Goal: Task Accomplishment & Management: Manage account settings

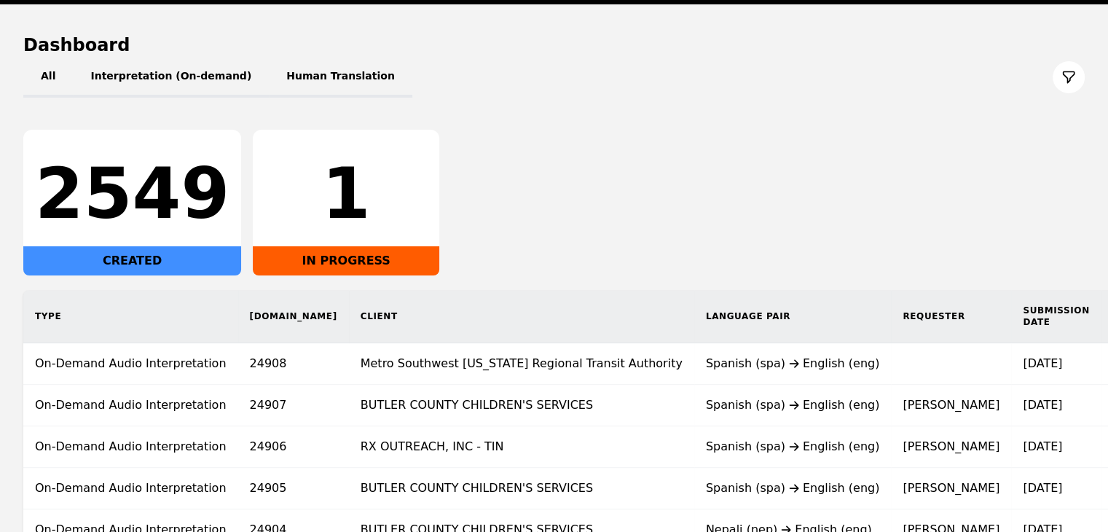
scroll to position [200, 0]
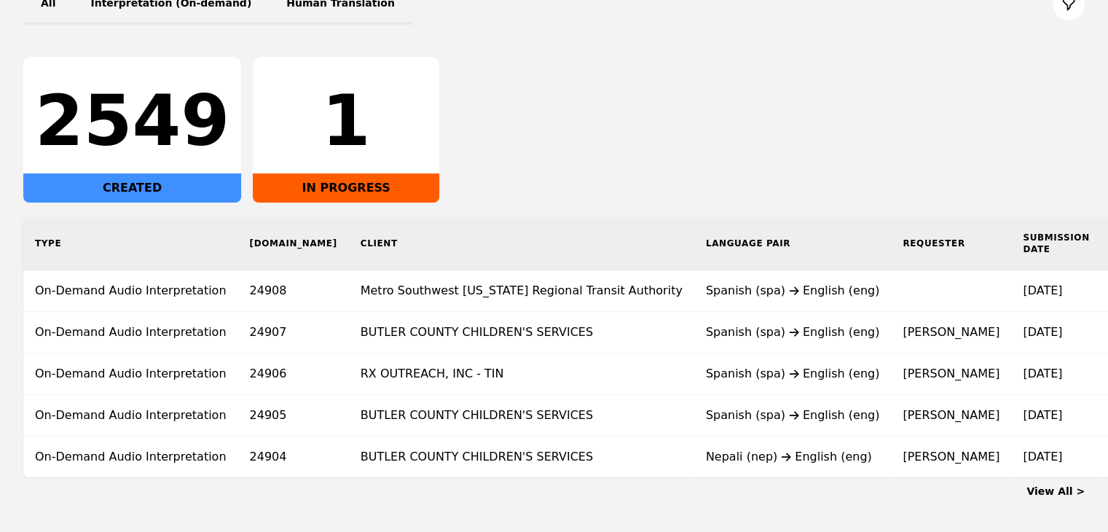
click at [1055, 497] on link "View All >" at bounding box center [1056, 491] width 58 height 12
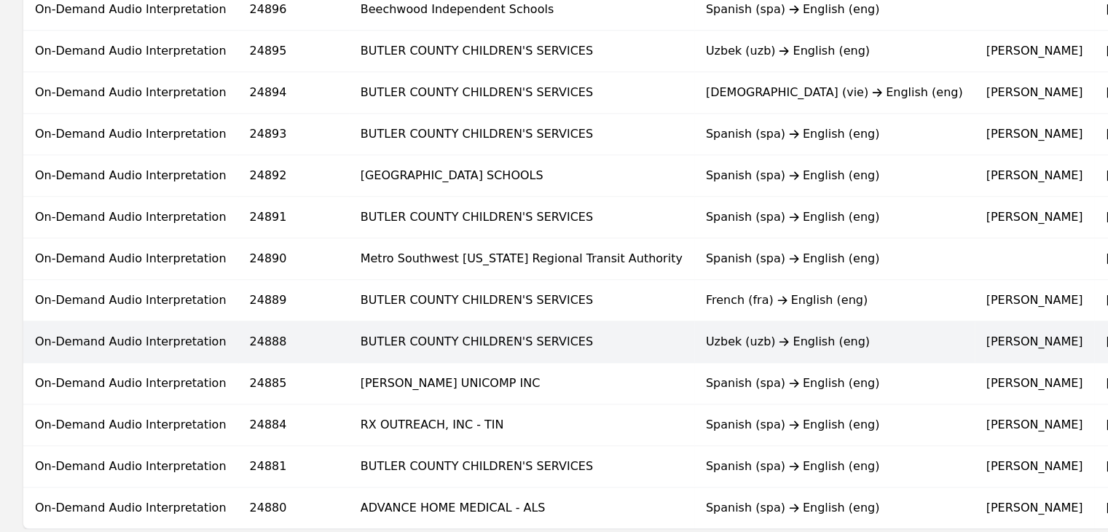
scroll to position [947, 0]
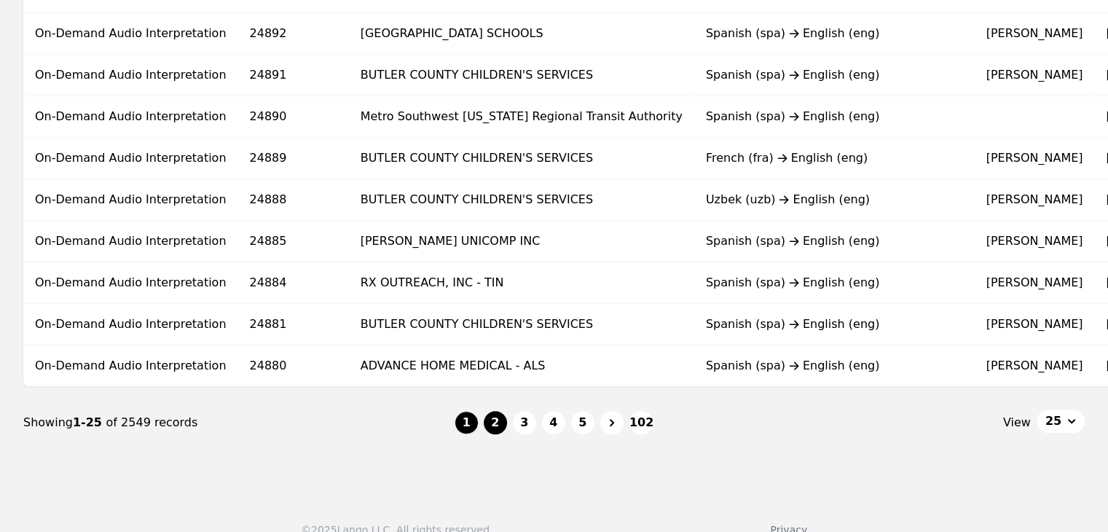
click at [495, 434] on button "2" at bounding box center [495, 422] width 23 height 23
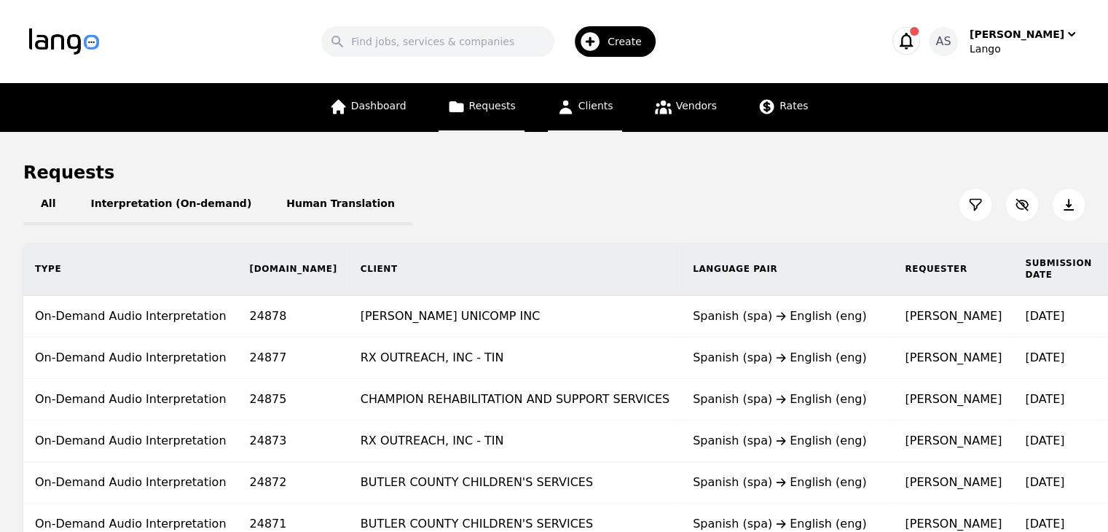
click at [593, 120] on link "Clients" at bounding box center [585, 107] width 74 height 49
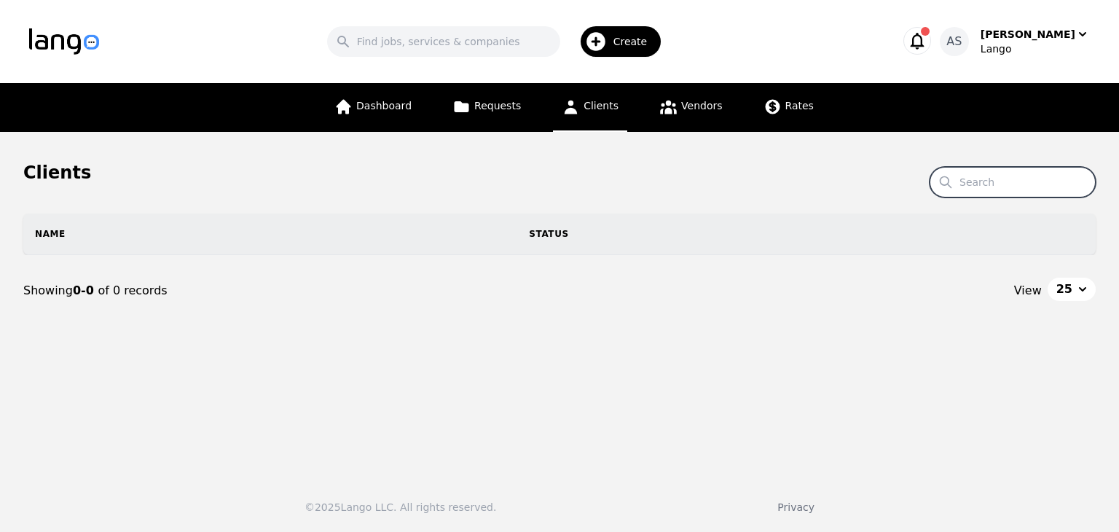
click at [1003, 191] on input "Search" at bounding box center [1013, 182] width 166 height 31
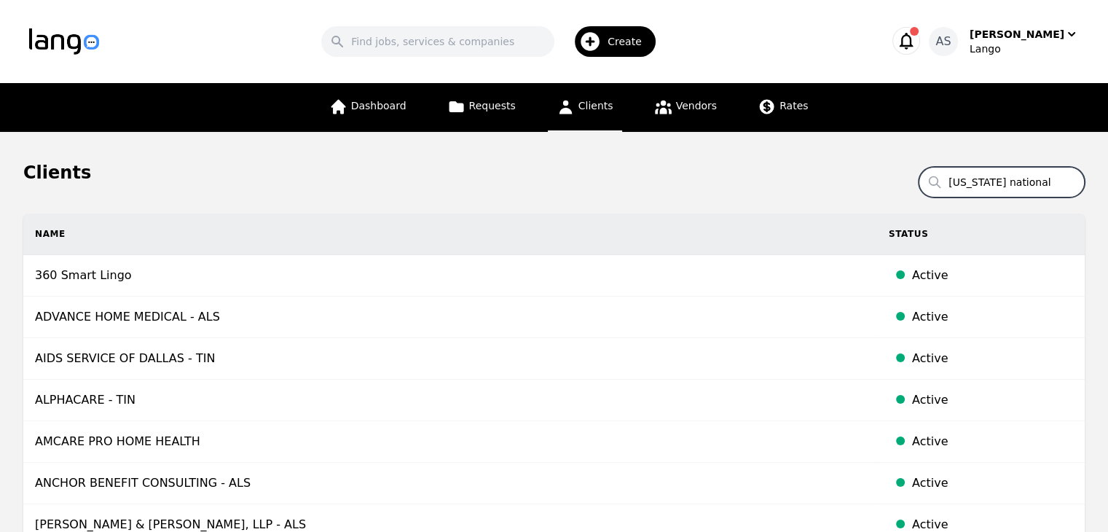
type input "ohio national"
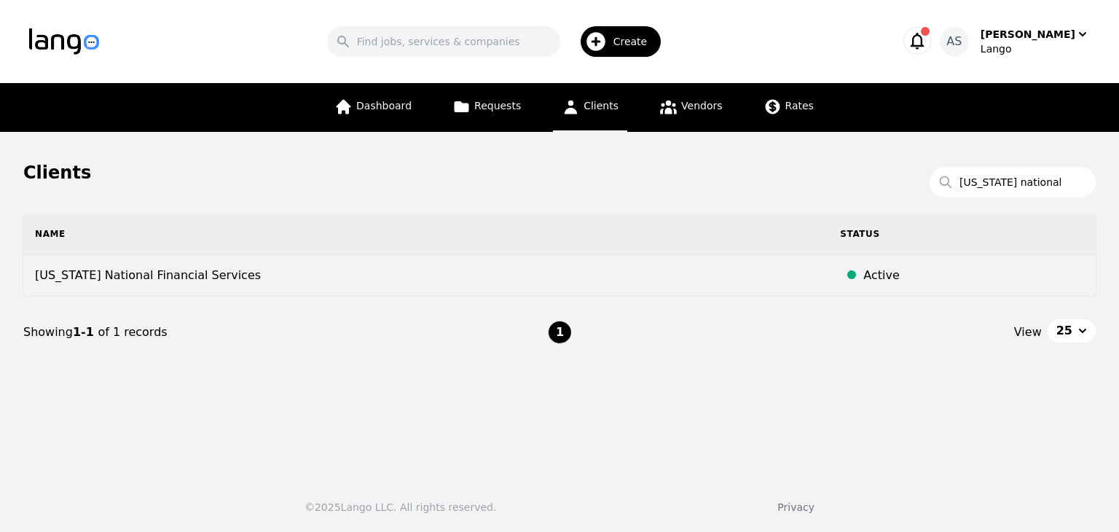
click at [187, 275] on td "Ohio National Financial Services" at bounding box center [425, 276] width 805 height 42
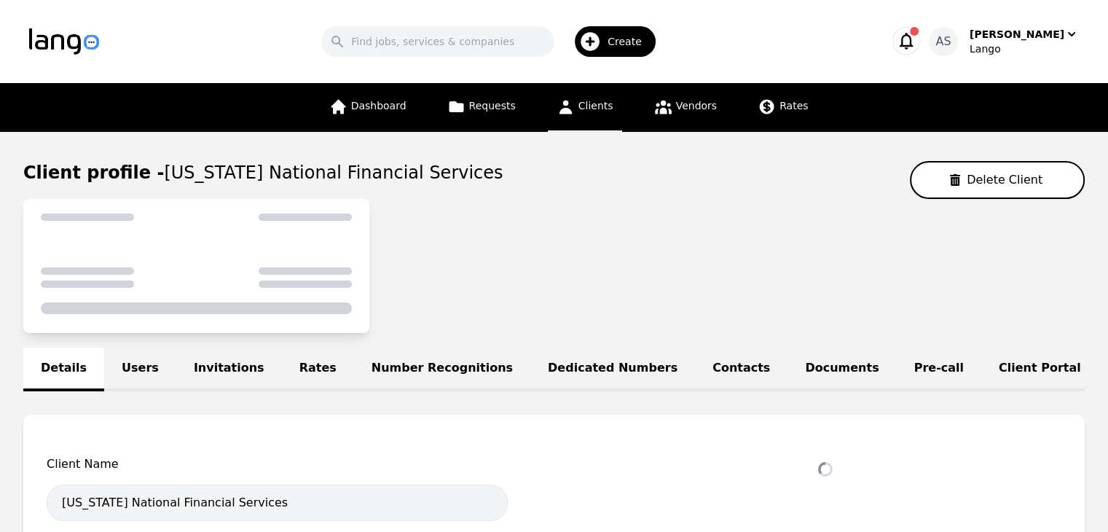
select select "active"
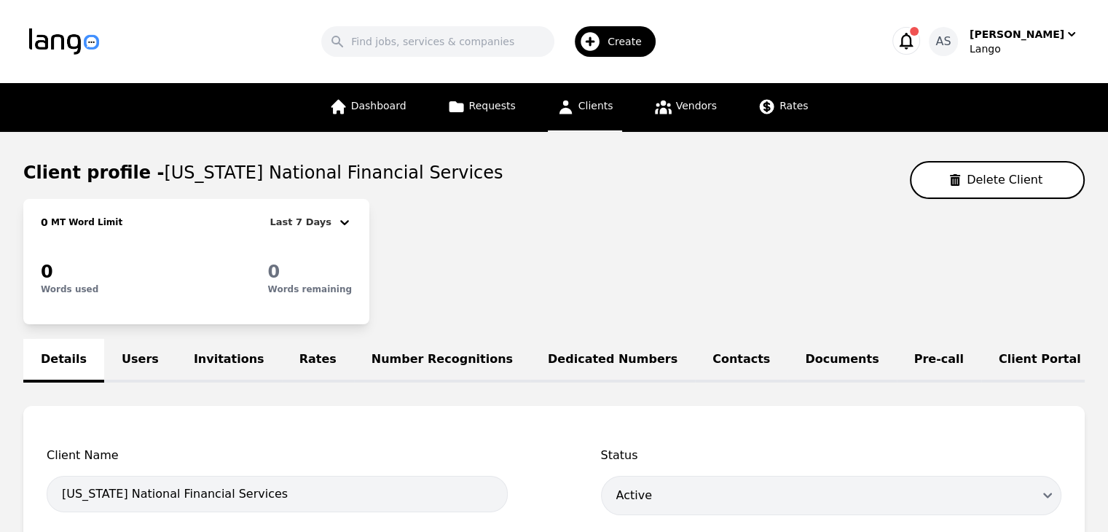
click at [282, 359] on link "Rates" at bounding box center [318, 361] width 72 height 44
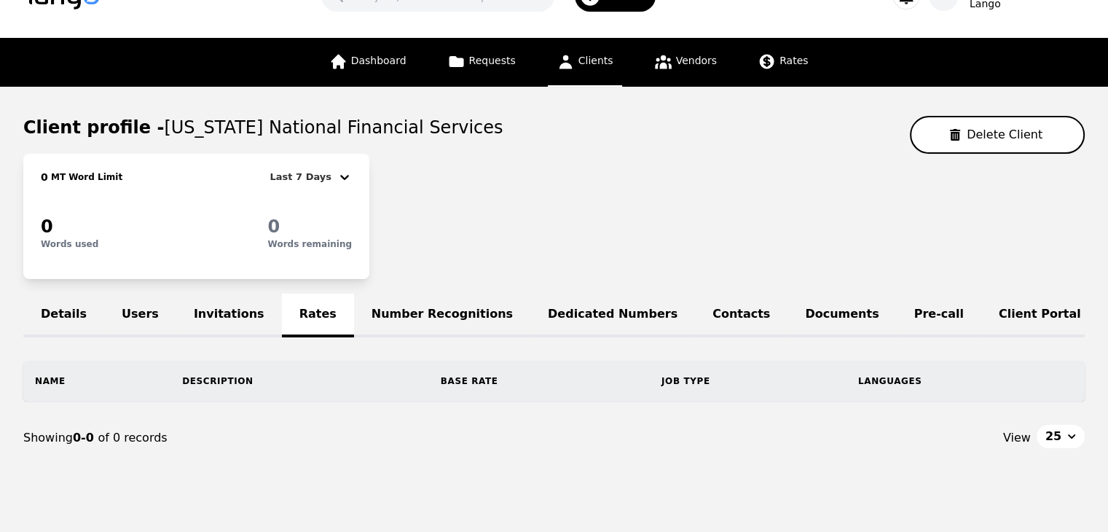
scroll to position [92, 0]
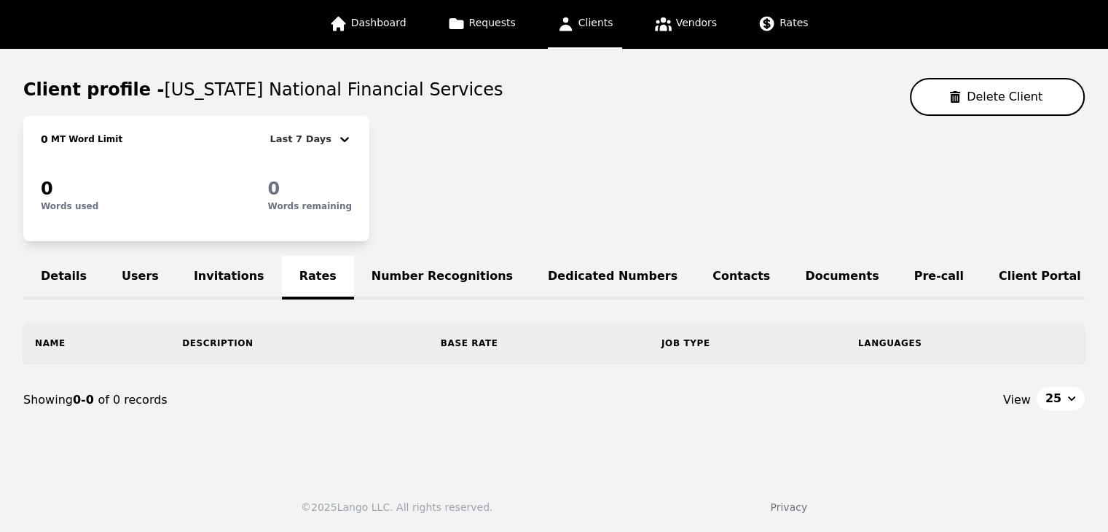
click at [577, 402] on div "View 25" at bounding box center [820, 400] width 531 height 26
drag, startPoint x: 592, startPoint y: 9, endPoint x: 602, endPoint y: 17, distance: 13.0
click at [592, 17] on span "Clients" at bounding box center [596, 23] width 35 height 12
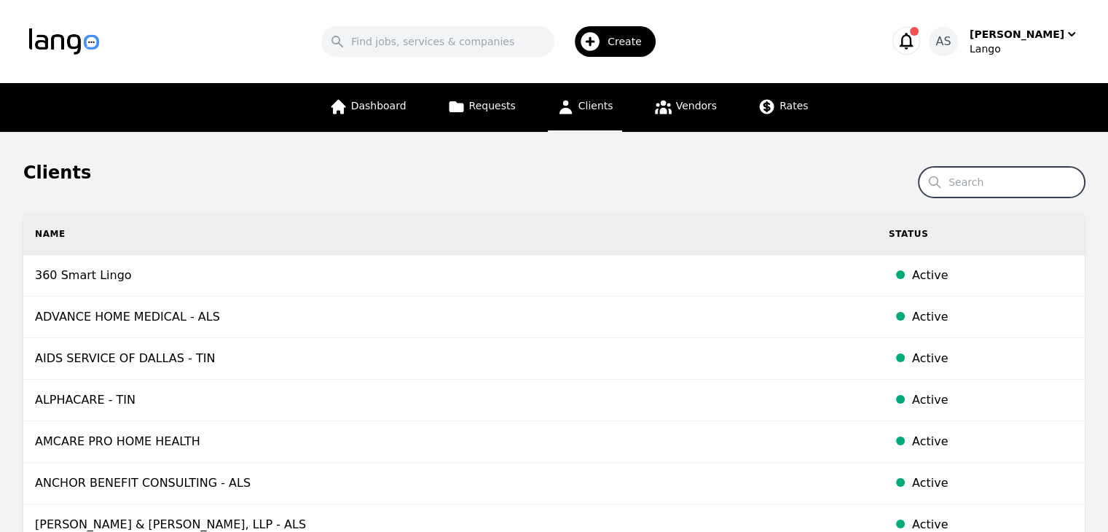
click at [996, 182] on input "Search" at bounding box center [1002, 182] width 166 height 31
type input "progress"
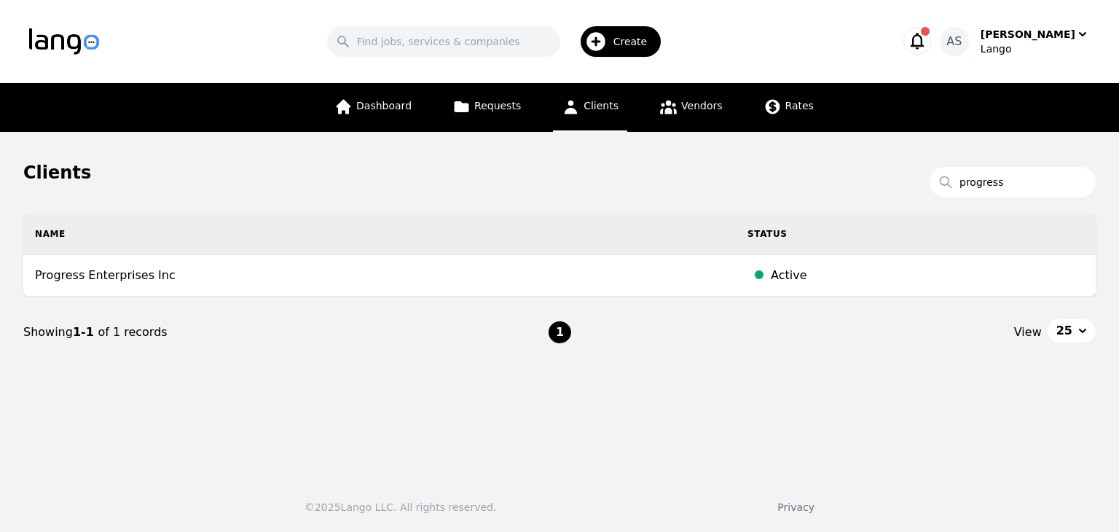
click at [375, 278] on td "Progress Enterprises Inc" at bounding box center [379, 276] width 713 height 42
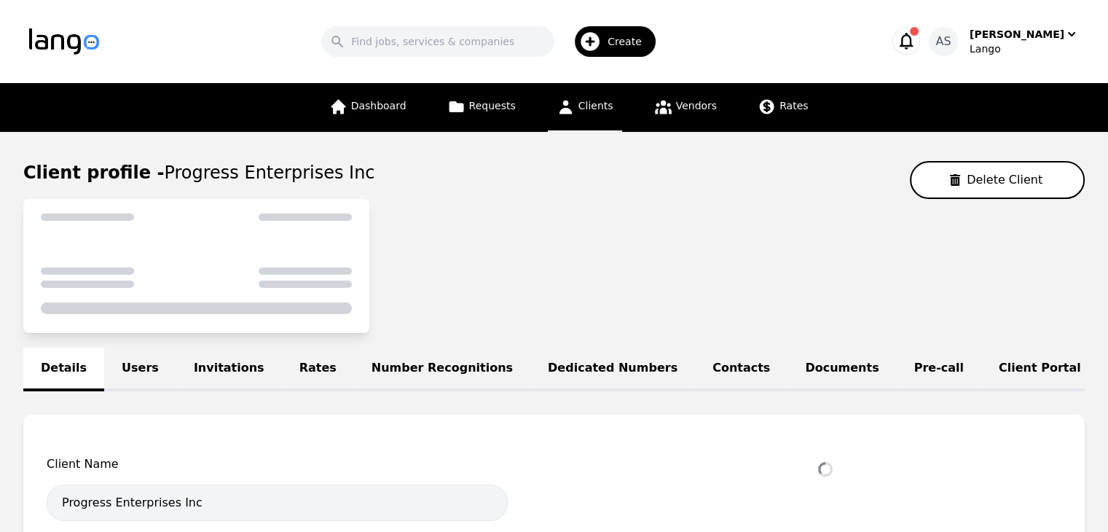
select select "active"
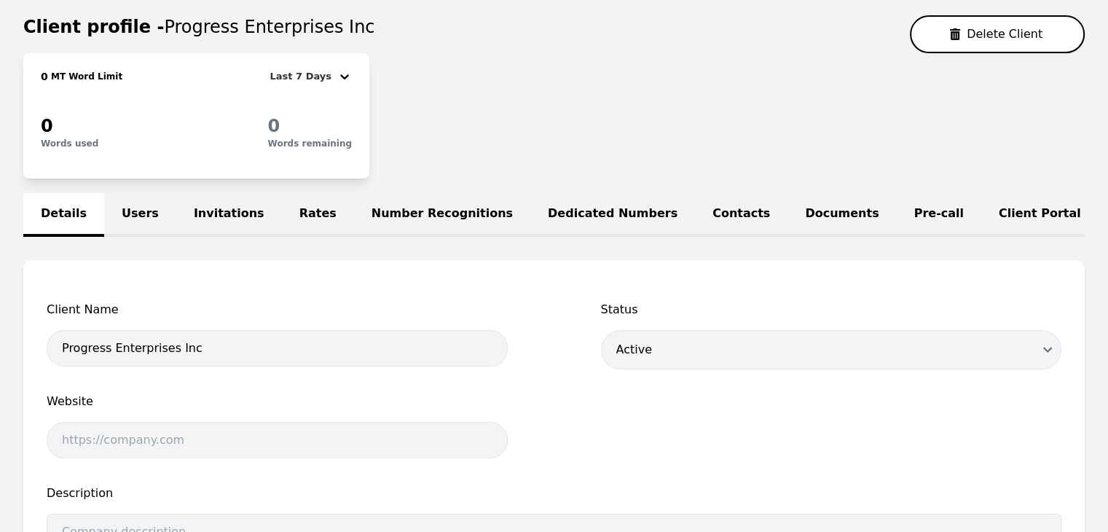
click at [300, 216] on link "Rates" at bounding box center [318, 215] width 72 height 44
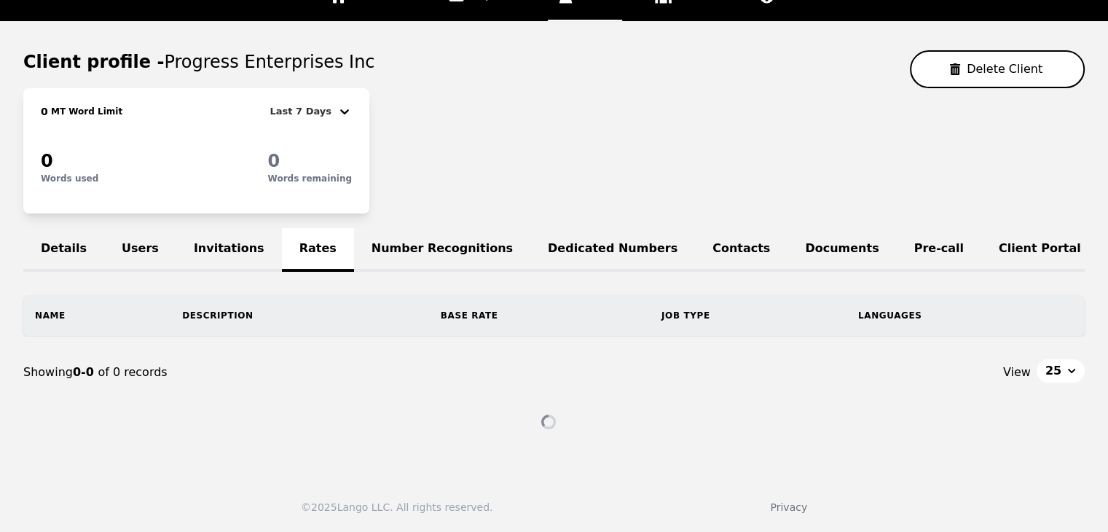
scroll to position [92, 0]
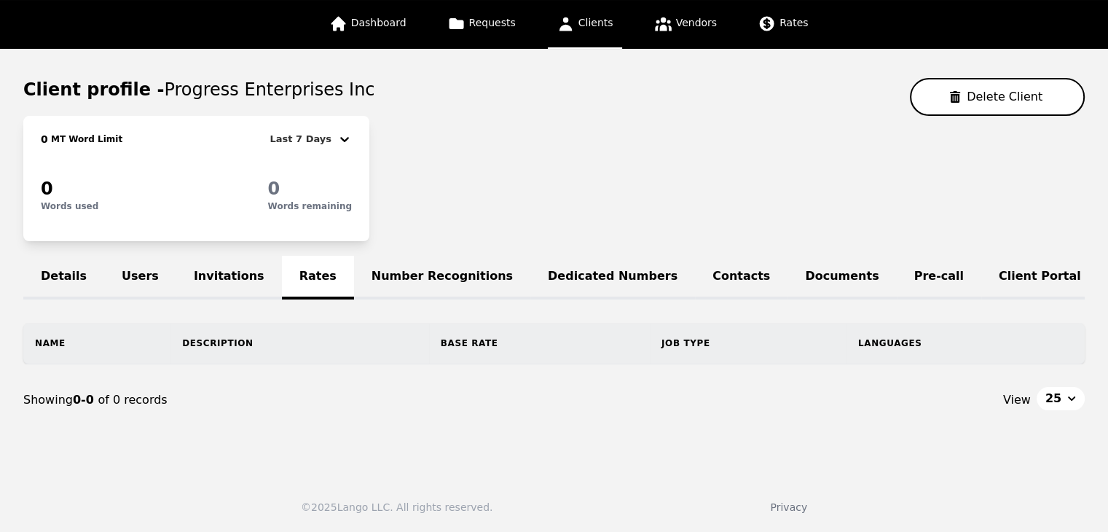
click at [584, 17] on span "Clients" at bounding box center [596, 23] width 35 height 12
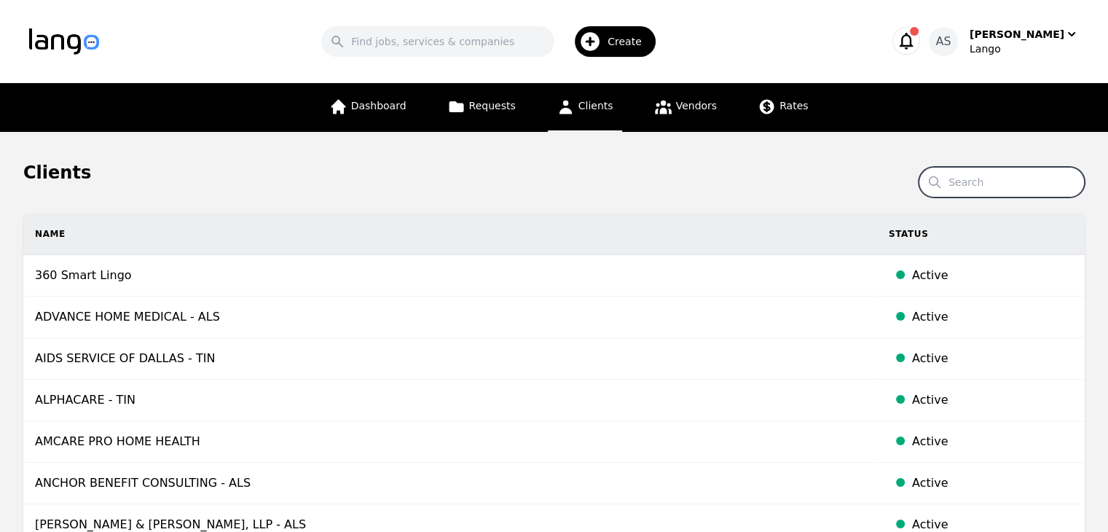
click at [1006, 184] on input "Search" at bounding box center [1002, 182] width 166 height 31
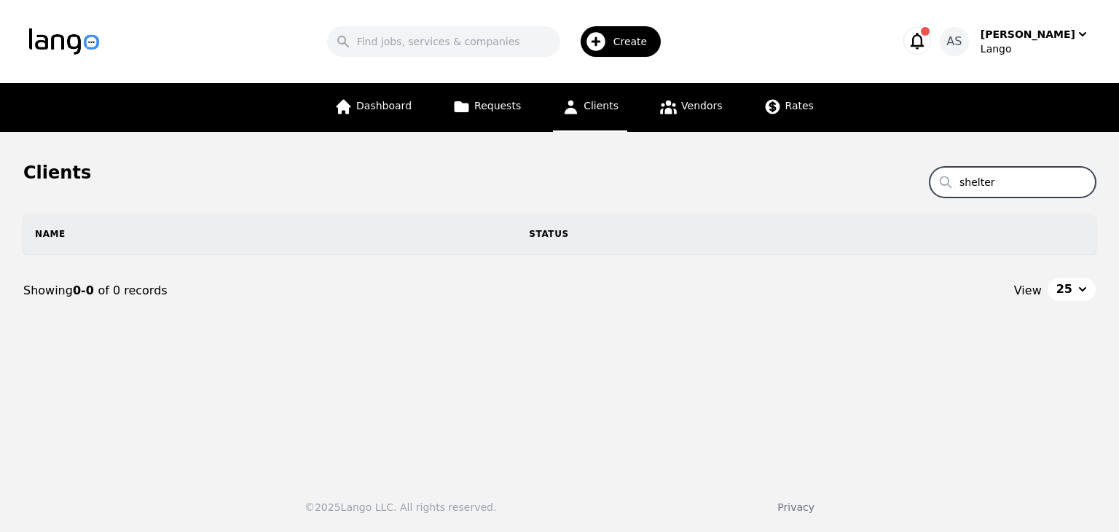
type input "shelter"
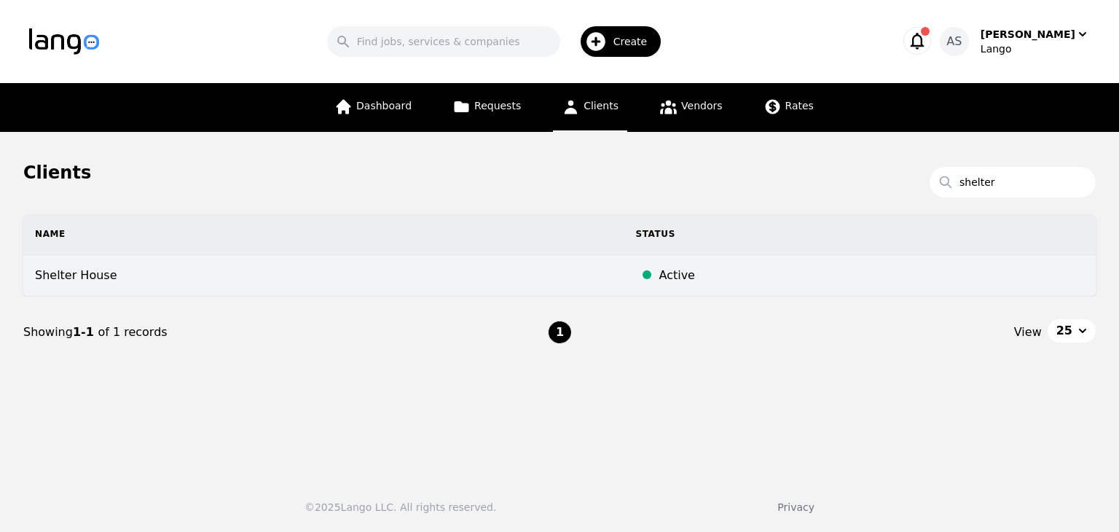
click at [418, 265] on td "Shelter House" at bounding box center [323, 276] width 601 height 42
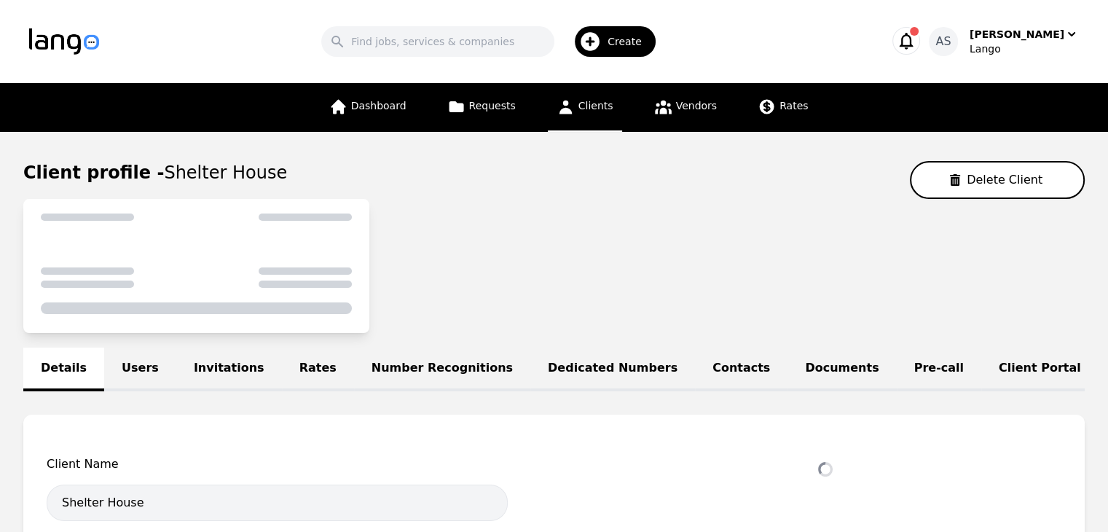
select select "active"
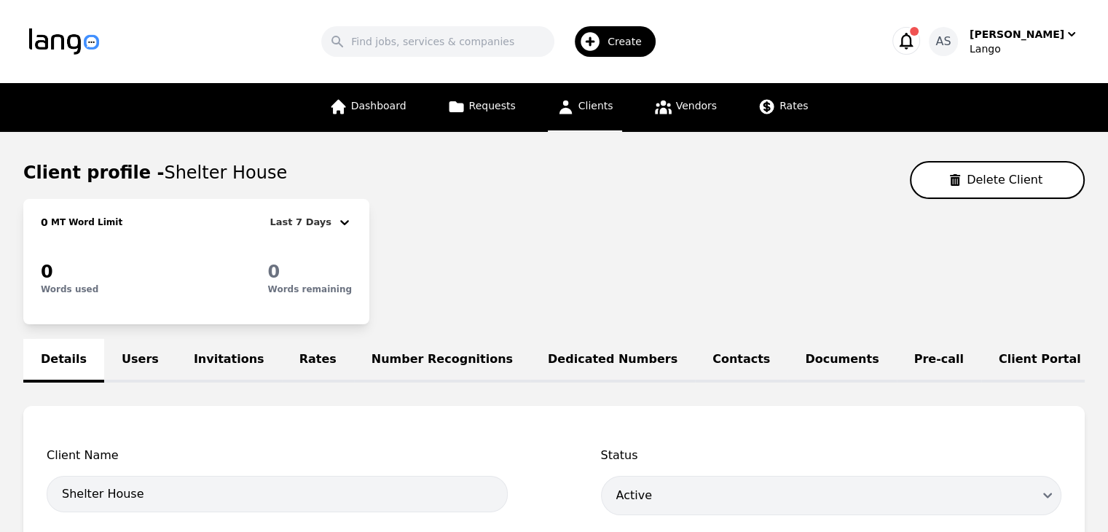
click at [282, 371] on link "Rates" at bounding box center [318, 361] width 72 height 44
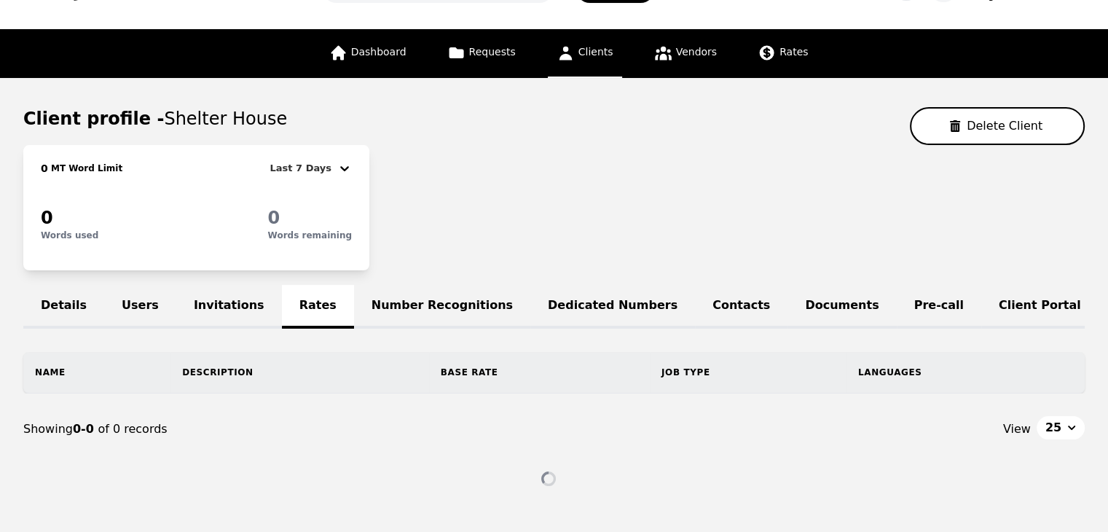
scroll to position [120, 0]
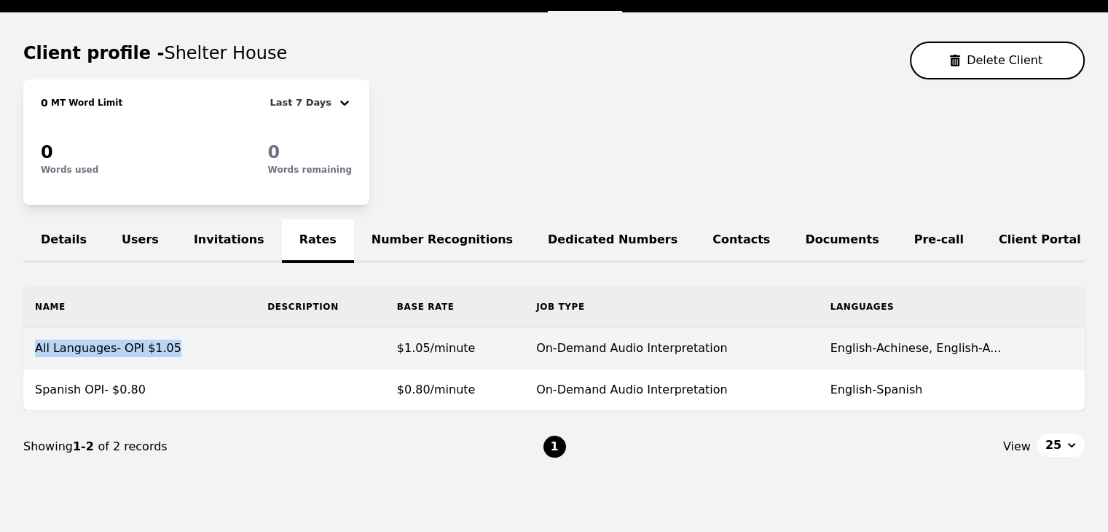
copy td "All Languages- OPI $1.05"
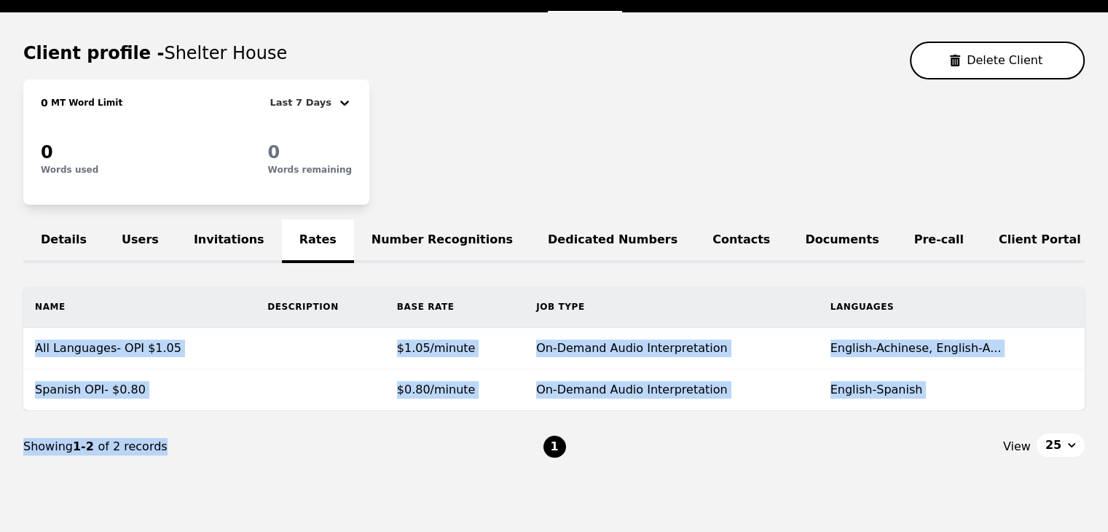
drag, startPoint x: 32, startPoint y: 362, endPoint x: 192, endPoint y: 438, distance: 176.7
click at [191, 437] on div "Name Description Base Rate Job Type Languages All Languages- OPI $1.05 $1.05/mi…" at bounding box center [554, 384] width 1062 height 196
click at [206, 446] on nav "Showing 1-2 of 2 records 1 View 25" at bounding box center [554, 446] width 1062 height 71
click at [310, 437] on nav "Showing 1-2 of 2 records 1 View 25" at bounding box center [554, 446] width 1062 height 71
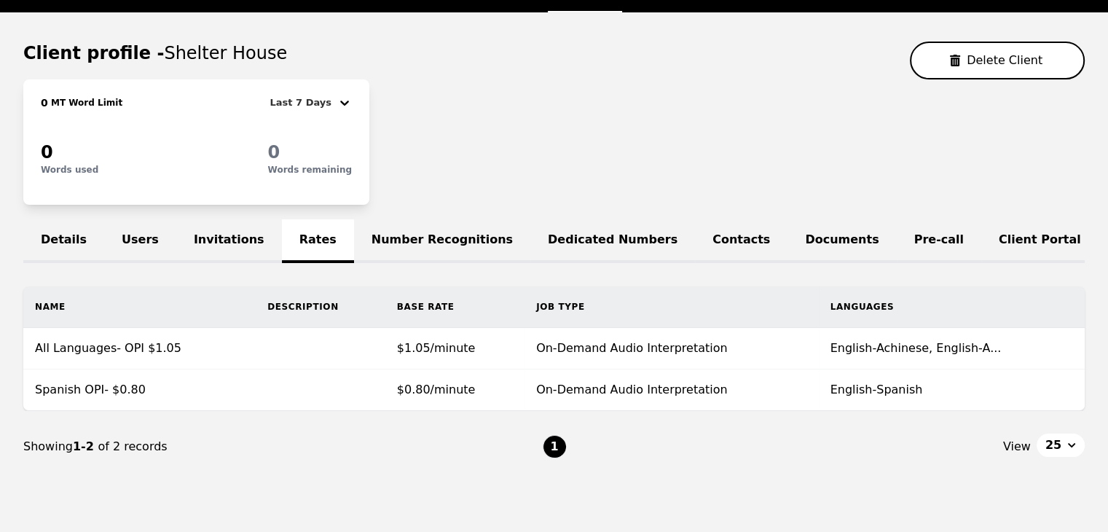
click at [669, 468] on nav "Showing 1-2 of 2 records 1 View 25" at bounding box center [554, 446] width 1062 height 71
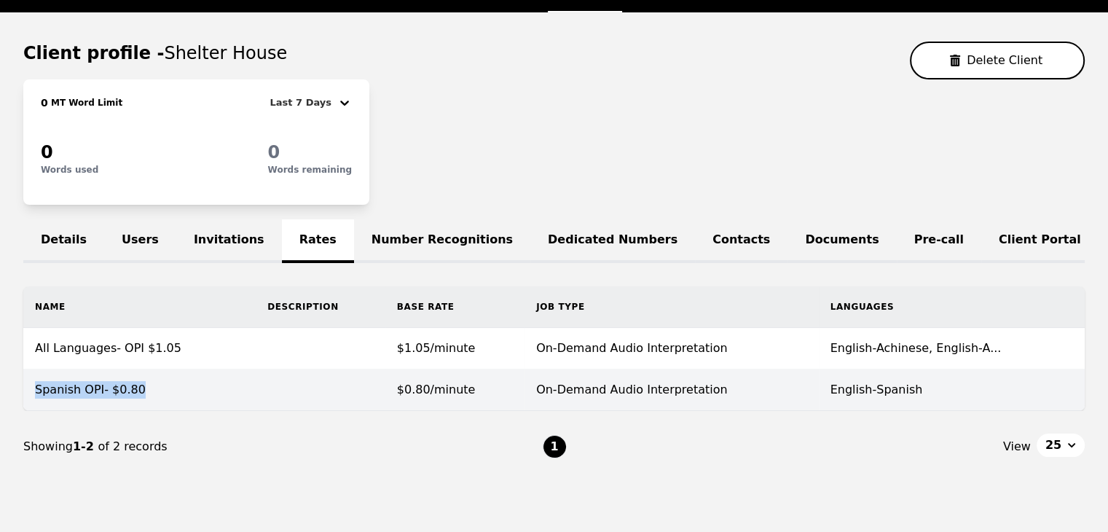
copy td "Spanish OPI- $0.80"
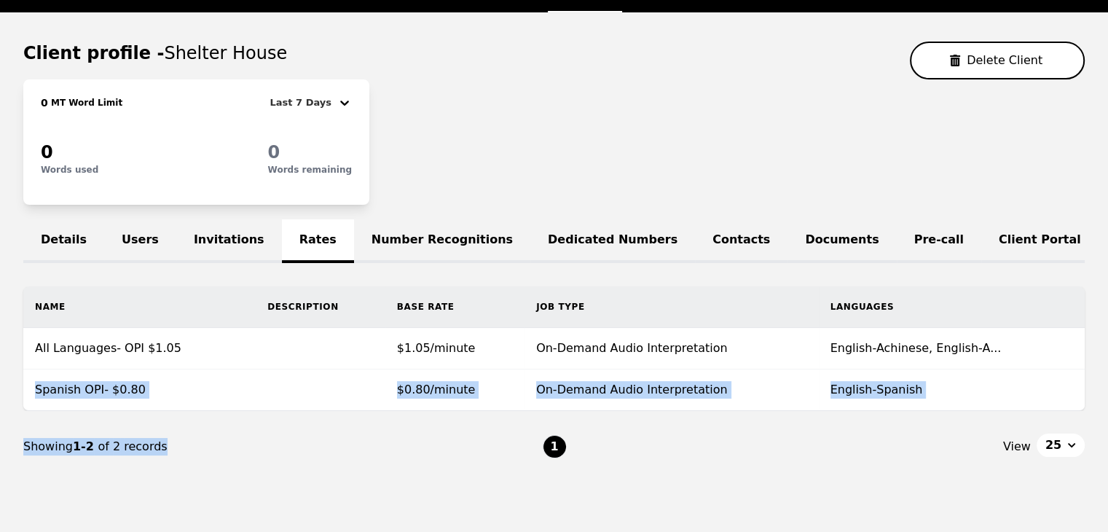
drag, startPoint x: 29, startPoint y: 394, endPoint x: 216, endPoint y: 455, distance: 196.6
click at [210, 453] on div "Name Description Base Rate Job Type Languages All Languages- OPI $1.05 $1.05/mi…" at bounding box center [554, 384] width 1062 height 196
click at [240, 455] on div "Showing 1-2 of 2 records" at bounding box center [283, 446] width 520 height 17
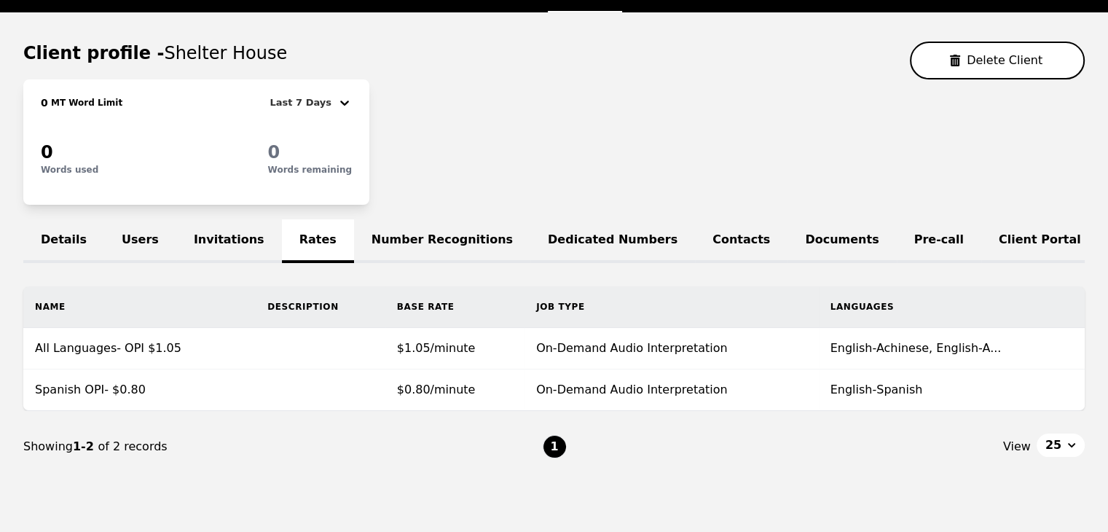
click at [670, 482] on nav "Showing 1-2 of 2 records 1 View 25" at bounding box center [554, 446] width 1062 height 71
click at [654, 153] on div "0 MT Word Limit Last 7 Days 0 Words used 0 Words remaining" at bounding box center [554, 141] width 1062 height 125
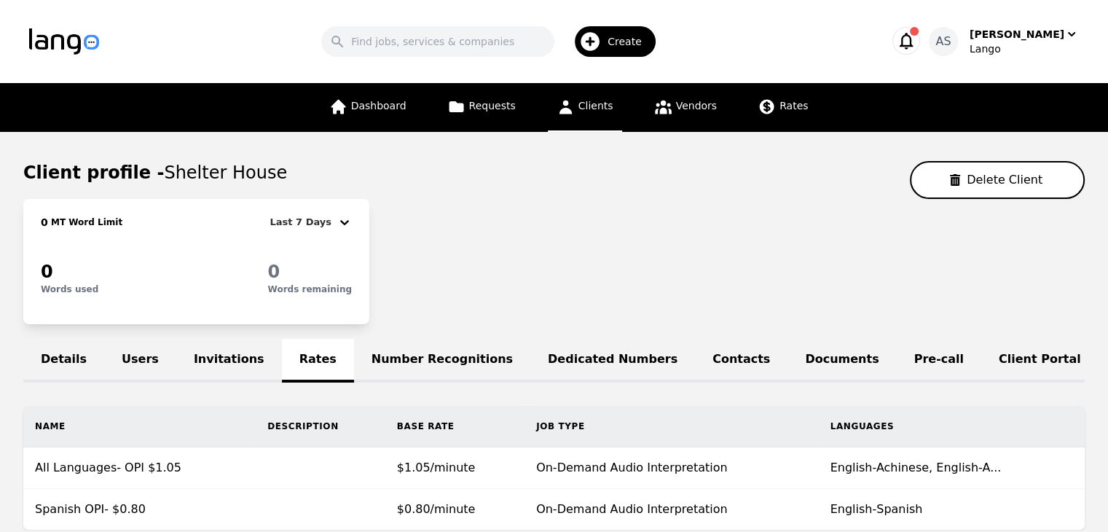
scroll to position [0, 0]
click at [630, 42] on span "Create" at bounding box center [630, 41] width 44 height 15
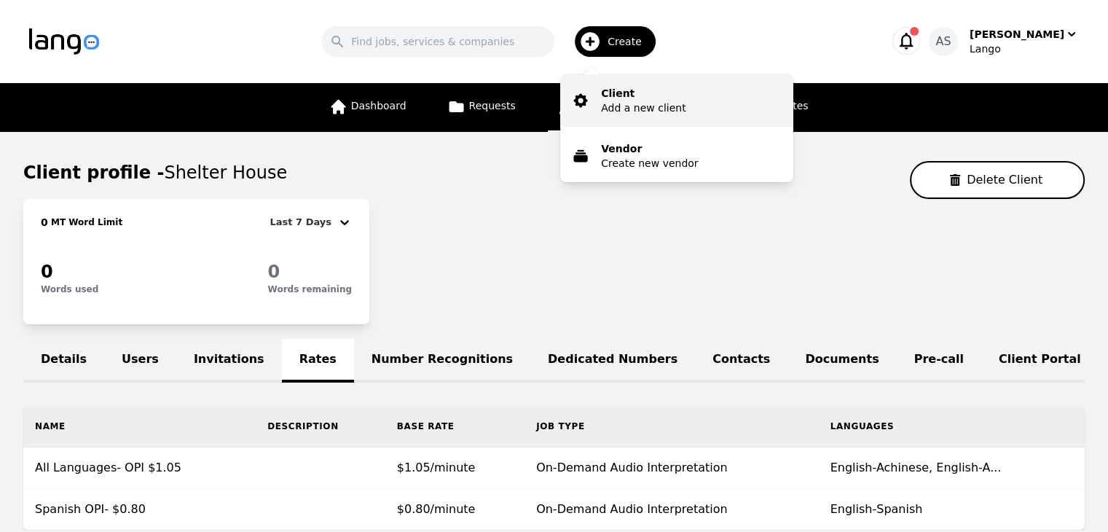
click at [676, 92] on p "Client" at bounding box center [643, 93] width 85 height 15
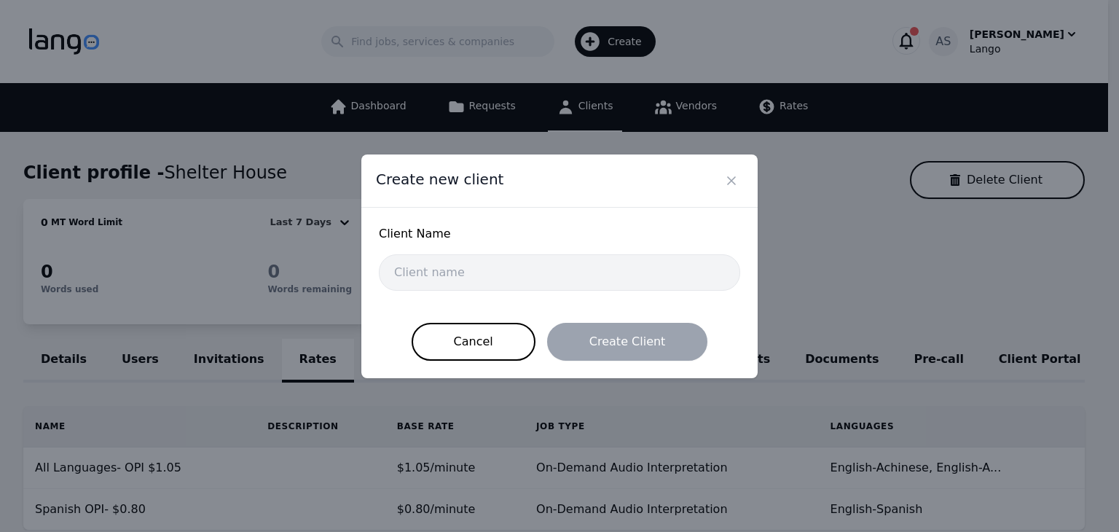
click at [470, 305] on form "Client Name Cancel Create Client" at bounding box center [559, 293] width 361 height 136
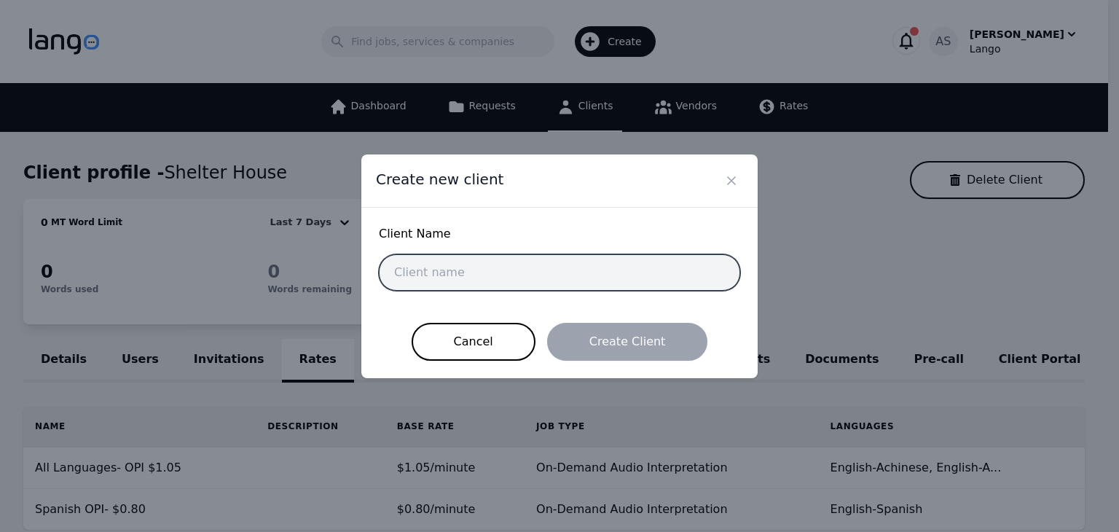
click at [625, 267] on input "text" at bounding box center [559, 272] width 361 height 36
paste input "Lindstrom Law Firm, PLLC"
type input "Lindstrom Law Firm, PLLC"
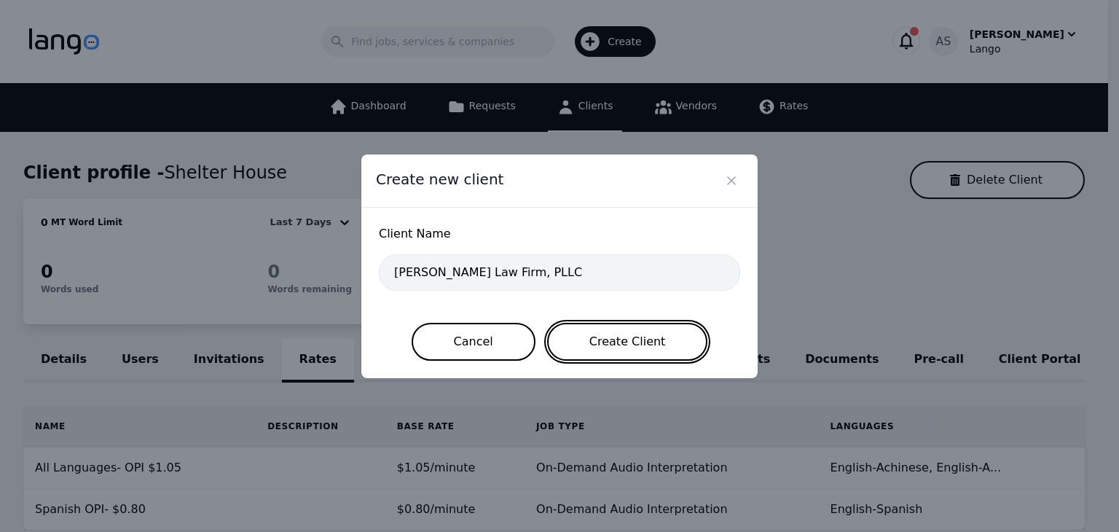
click at [667, 340] on button "Create Client" at bounding box center [627, 342] width 161 height 38
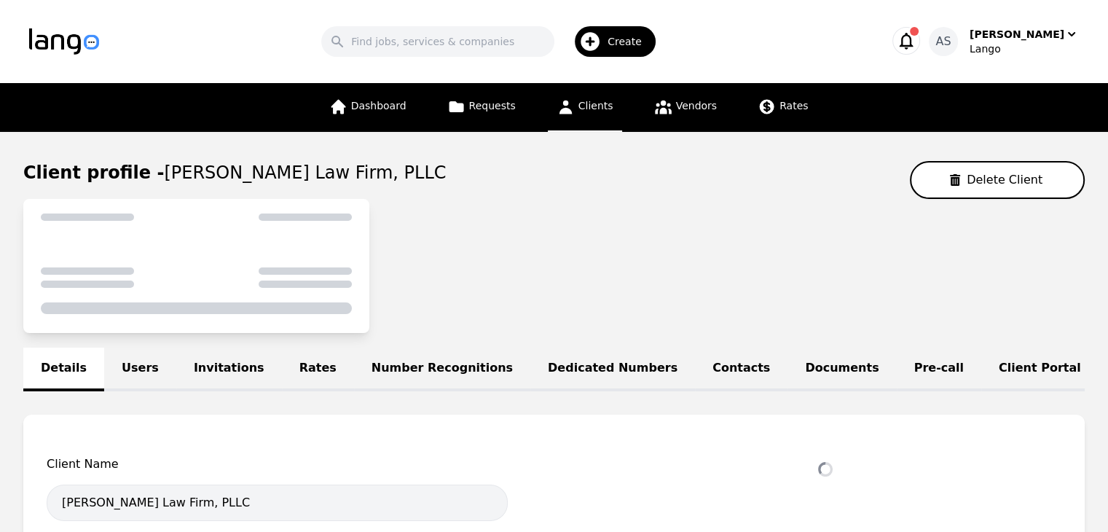
select select "active"
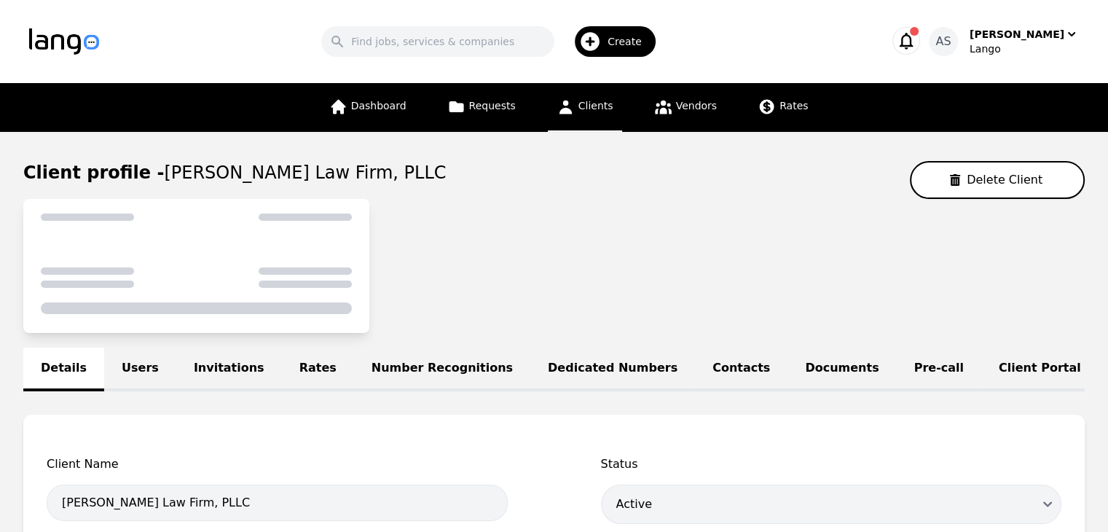
click at [145, 359] on link "Users" at bounding box center [140, 370] width 72 height 44
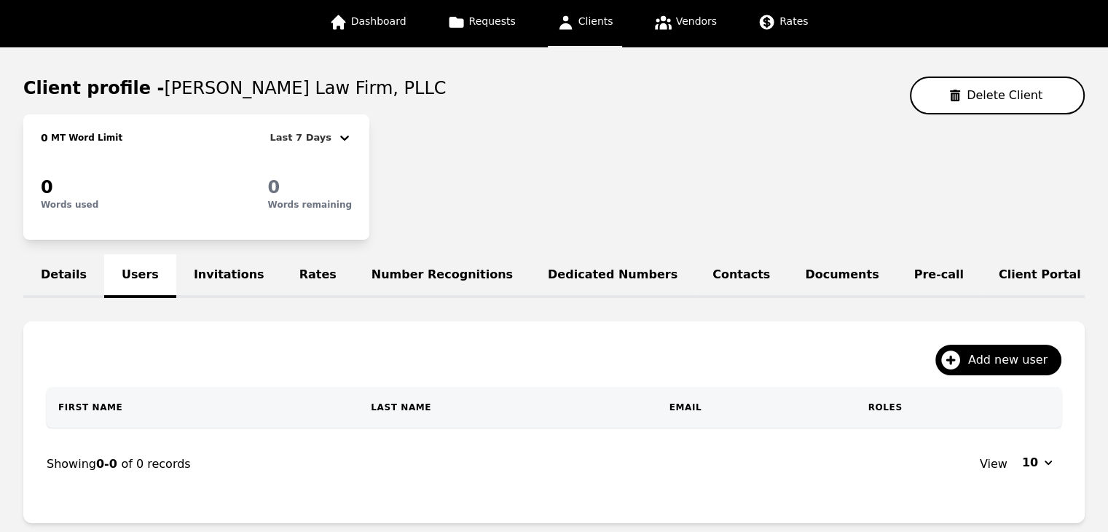
scroll to position [192, 0]
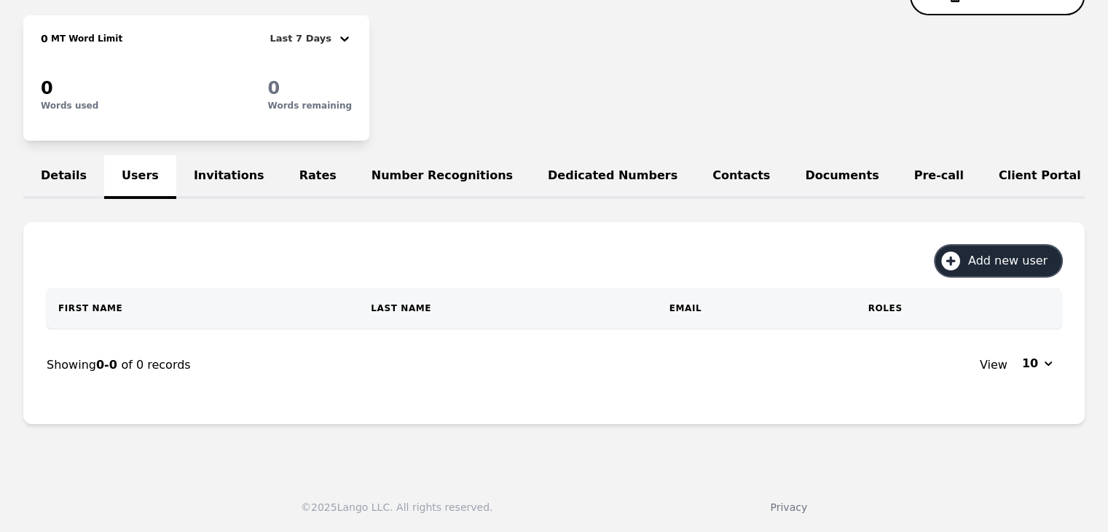
click at [1028, 254] on span "Add new user" at bounding box center [1014, 260] width 90 height 17
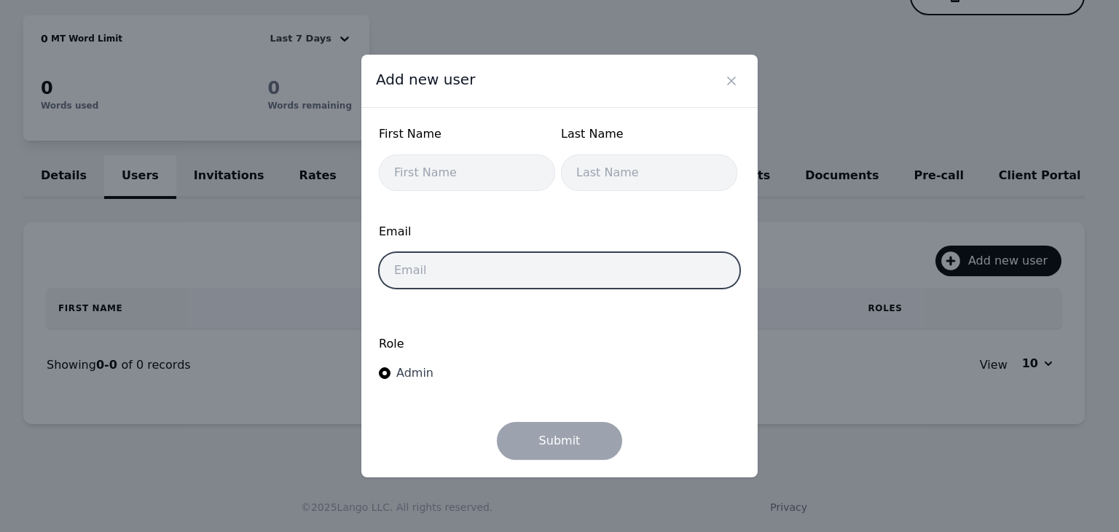
click at [506, 272] on input "email" at bounding box center [559, 270] width 361 height 36
paste input "ana@lindstromlawfirm.com"
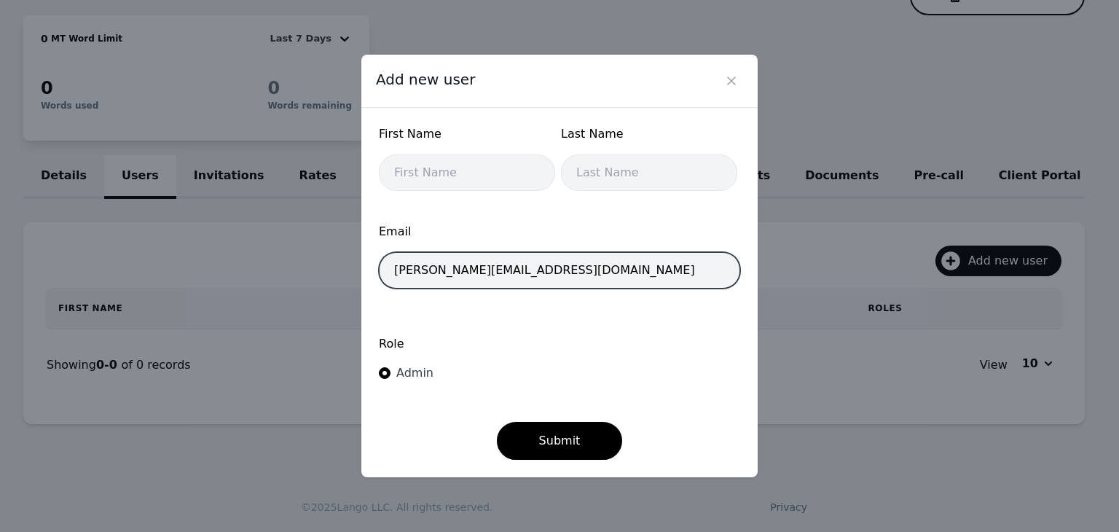
type input "ana@lindstromlawfirm.com"
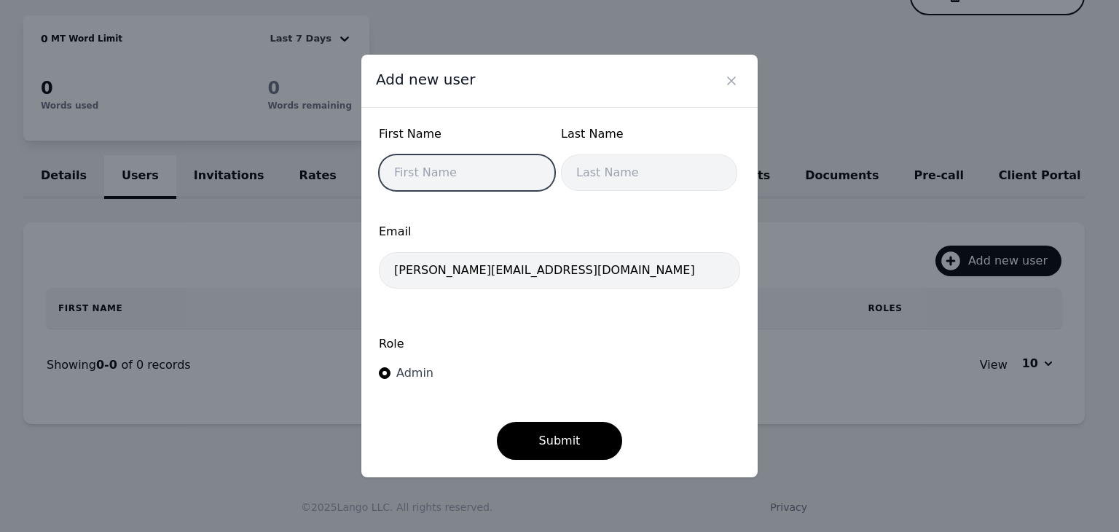
click at [484, 166] on input "text" at bounding box center [467, 173] width 176 height 36
type input "Ana"
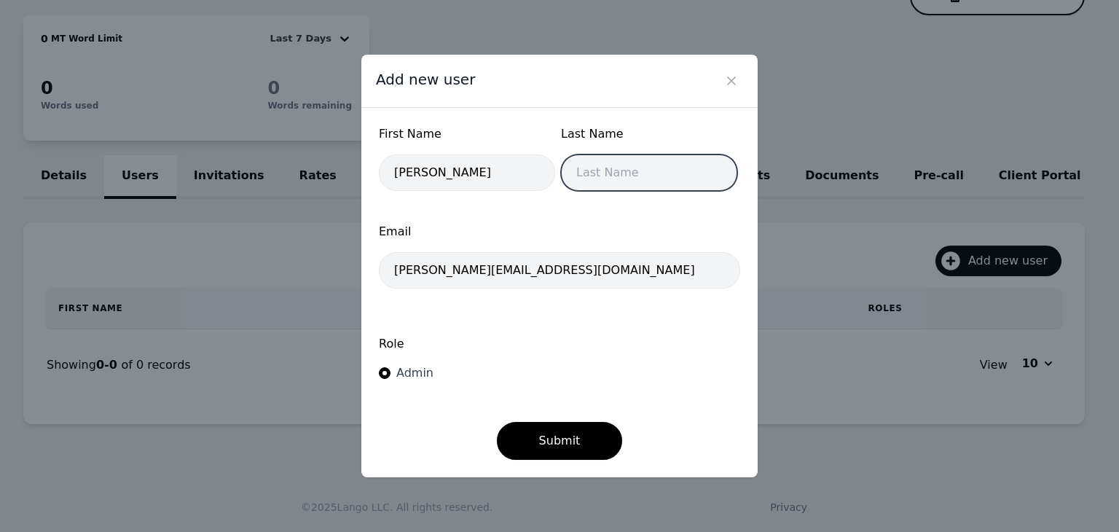
drag, startPoint x: 648, startPoint y: 170, endPoint x: 654, endPoint y: 176, distance: 8.2
click at [648, 170] on input "text" at bounding box center [649, 173] width 176 height 36
type input "Contreras"
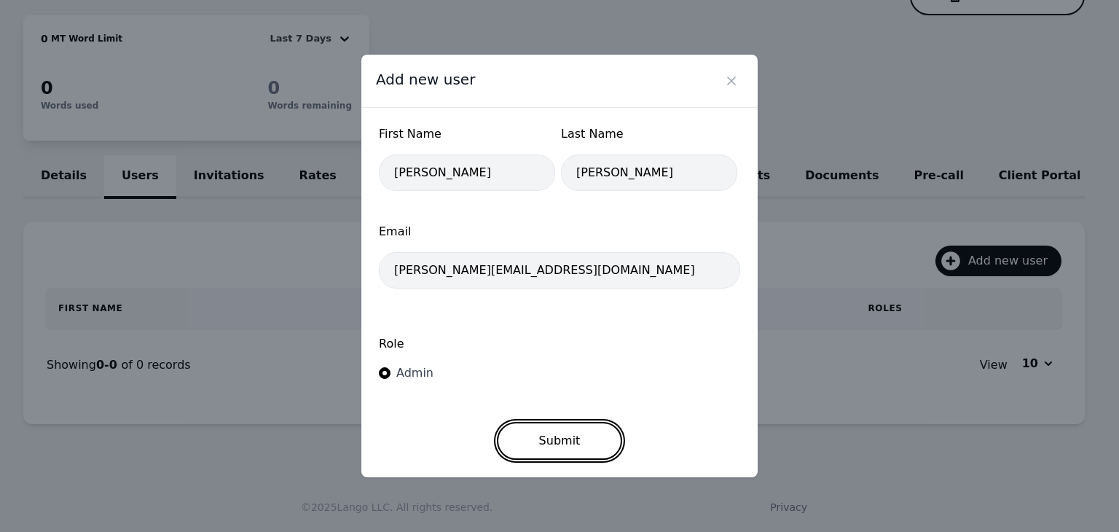
click at [587, 435] on button "Submit" at bounding box center [560, 441] width 126 height 38
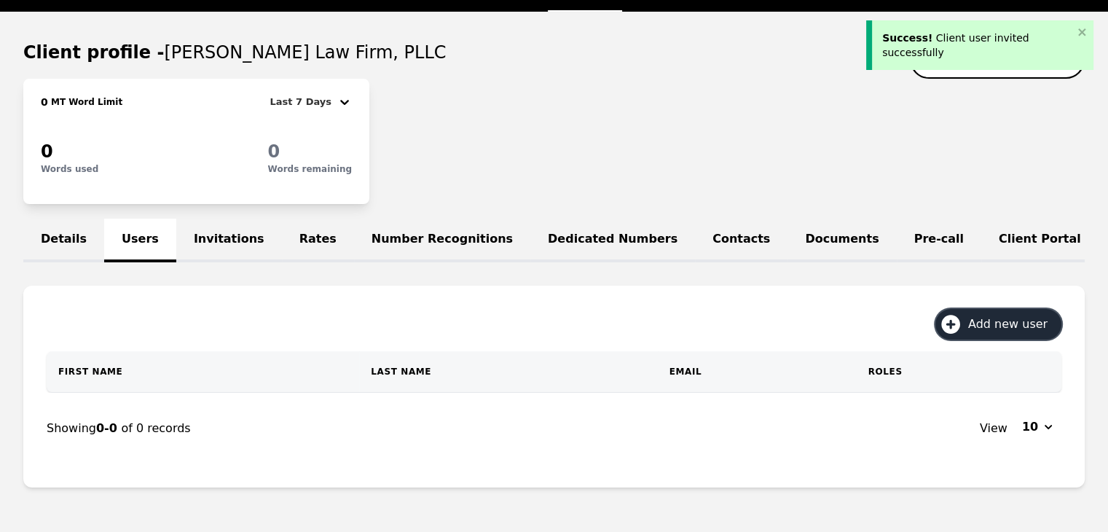
scroll to position [47, 0]
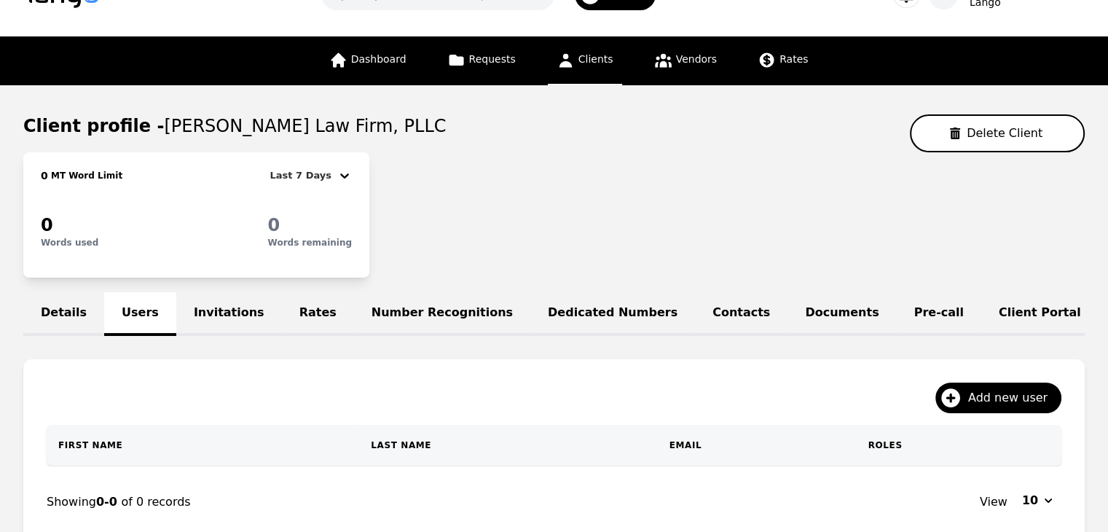
click at [130, 308] on div "Details Users Invitations Rates Number Recognitions Dedicated Numbers Contacts …" at bounding box center [554, 314] width 1062 height 44
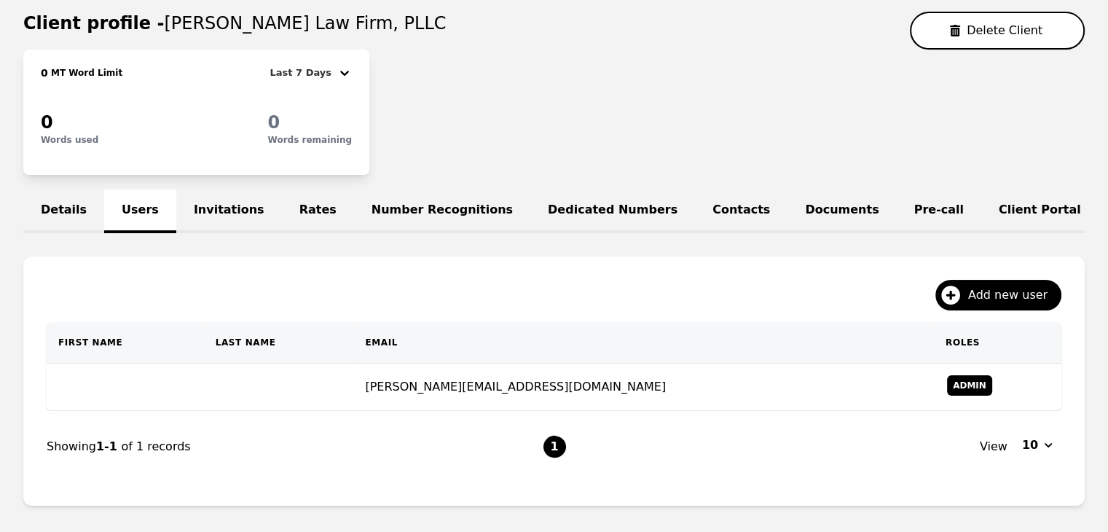
scroll to position [219, 0]
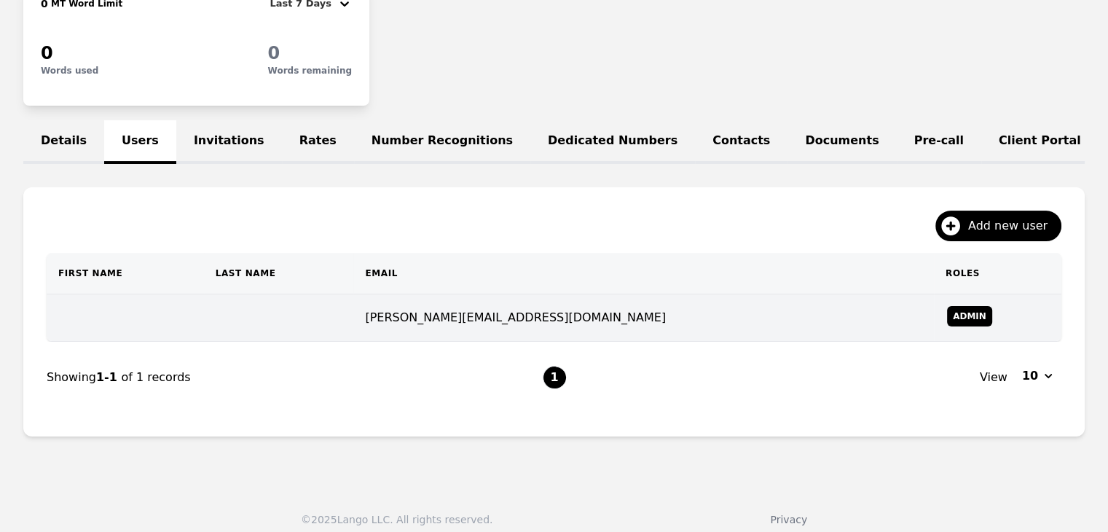
click at [260, 326] on td at bounding box center [279, 317] width 150 height 47
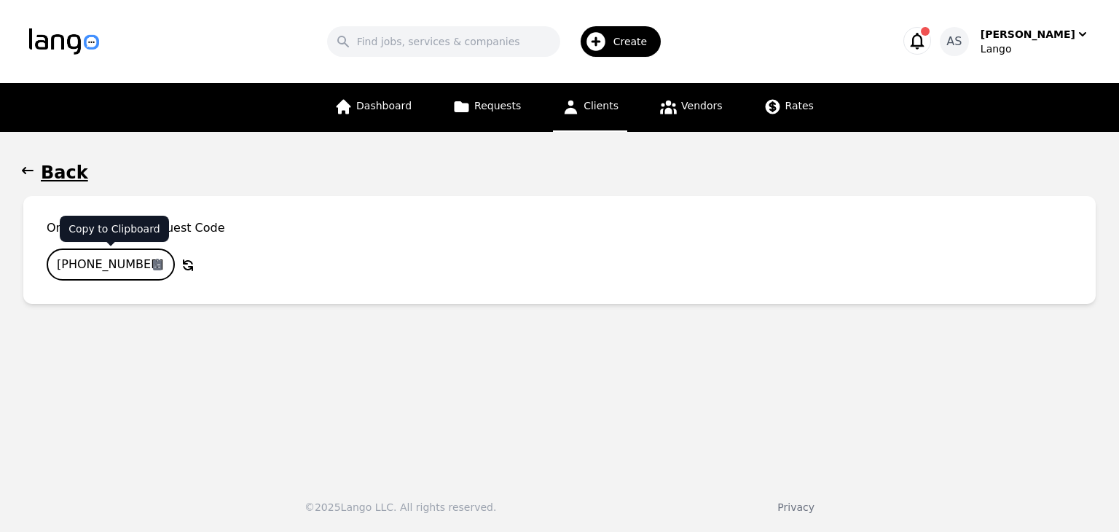
click at [131, 259] on input "714-0997-759" at bounding box center [111, 265] width 128 height 32
click at [19, 160] on main "Back On-Demand OPI Request Code 714-0997-759 Copy to Clipboard Why Regenerate t…" at bounding box center [559, 298] width 1119 height 333
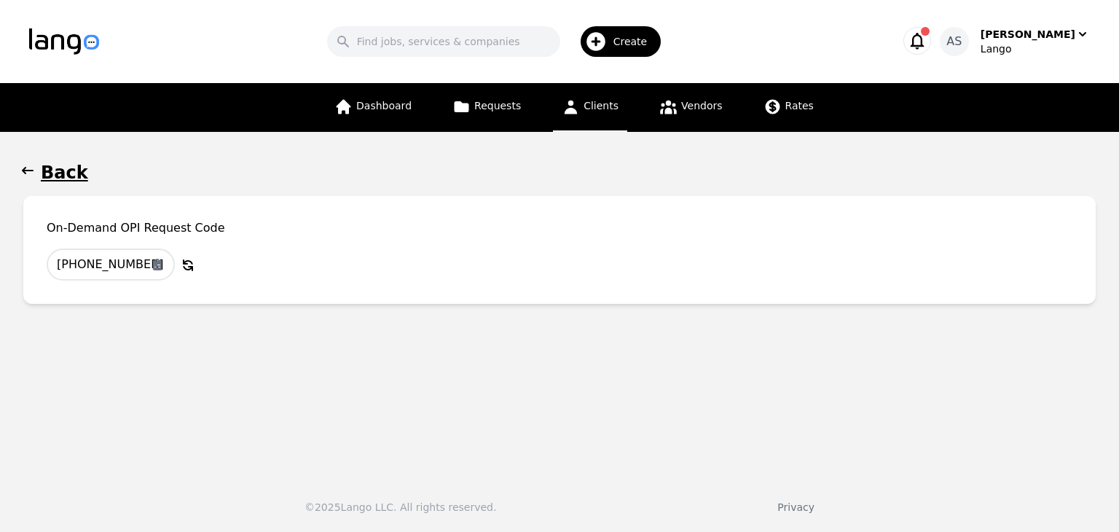
click at [28, 176] on icon "button" at bounding box center [27, 170] width 15 height 15
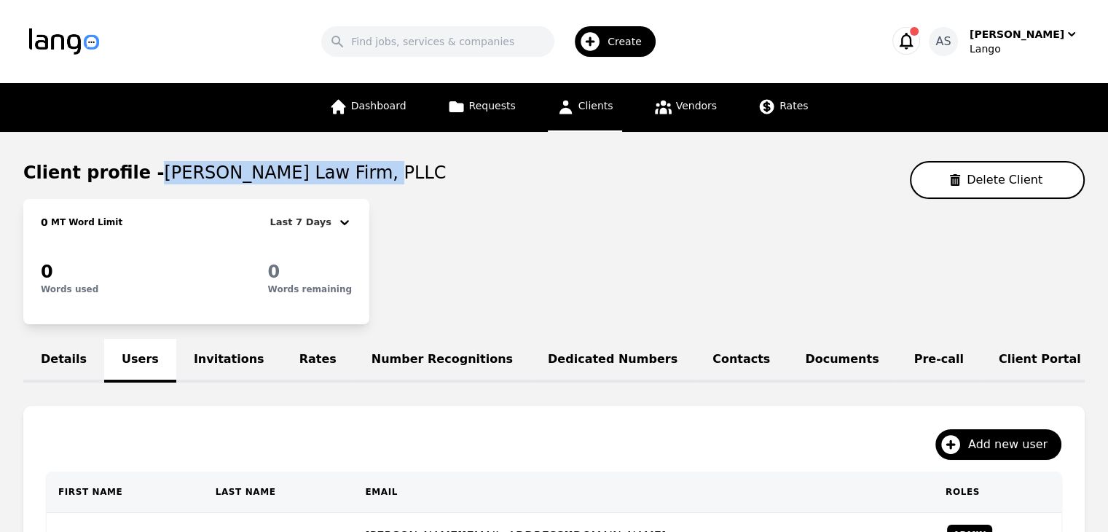
drag, startPoint x: 147, startPoint y: 170, endPoint x: 361, endPoint y: 172, distance: 214.3
click at [361, 172] on div "Client profile - Lindstrom Law Firm, PLLC Delete Client" at bounding box center [554, 180] width 1062 height 38
copy span "Lindstrom Law Firm, PLLC"
click at [516, 240] on div "0 MT Word Limit Last 7 Days 0 Words used 0 Words remaining" at bounding box center [554, 261] width 1062 height 125
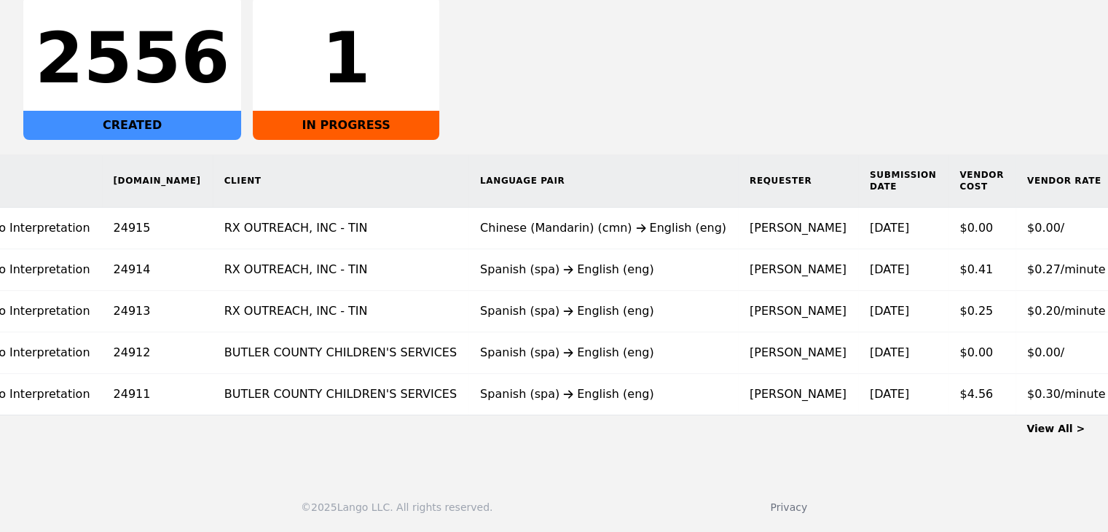
scroll to position [0, 169]
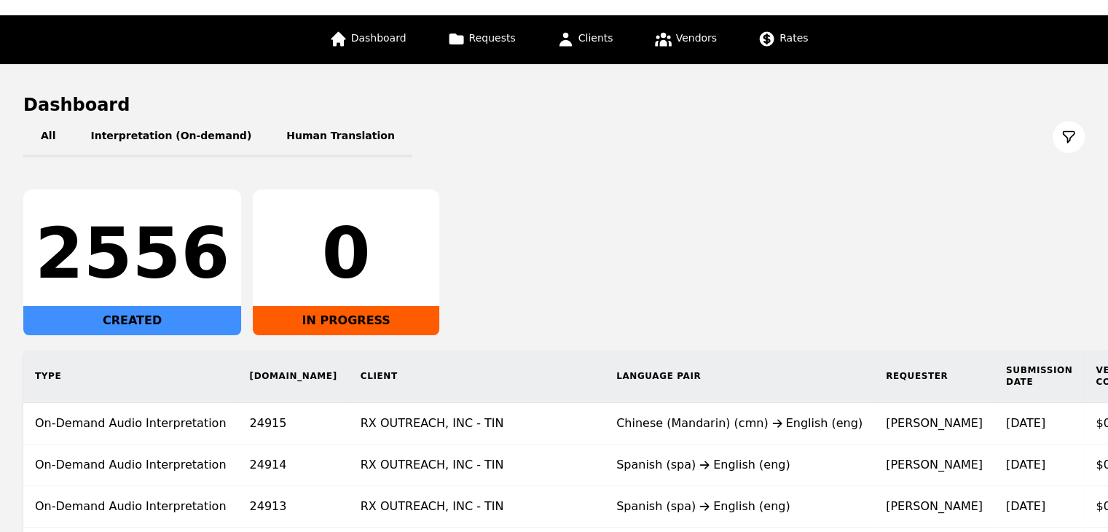
scroll to position [219, 0]
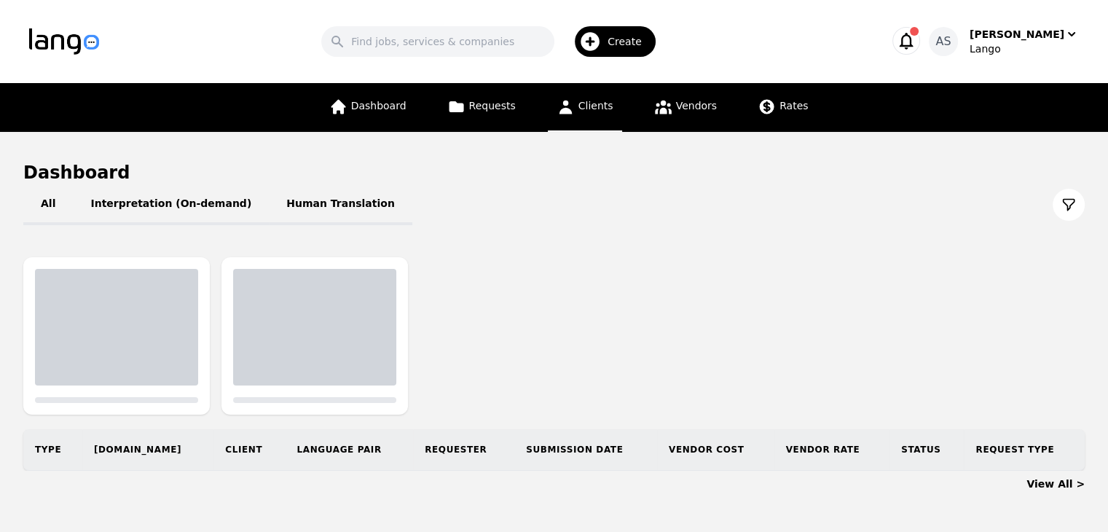
click at [588, 105] on span "Clients" at bounding box center [596, 106] width 35 height 12
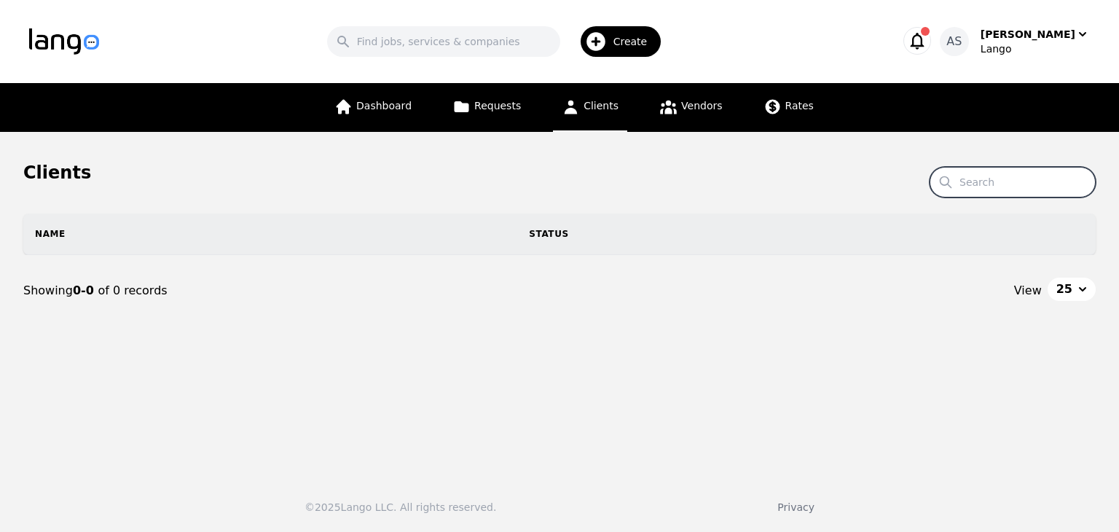
click at [1014, 181] on input "Search" at bounding box center [1013, 182] width 166 height 31
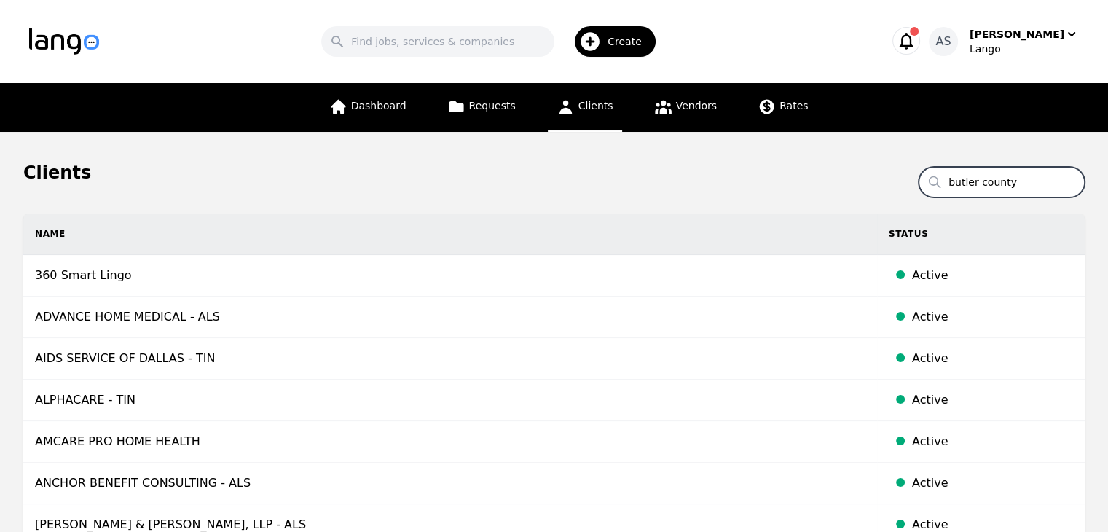
type input "butler county"
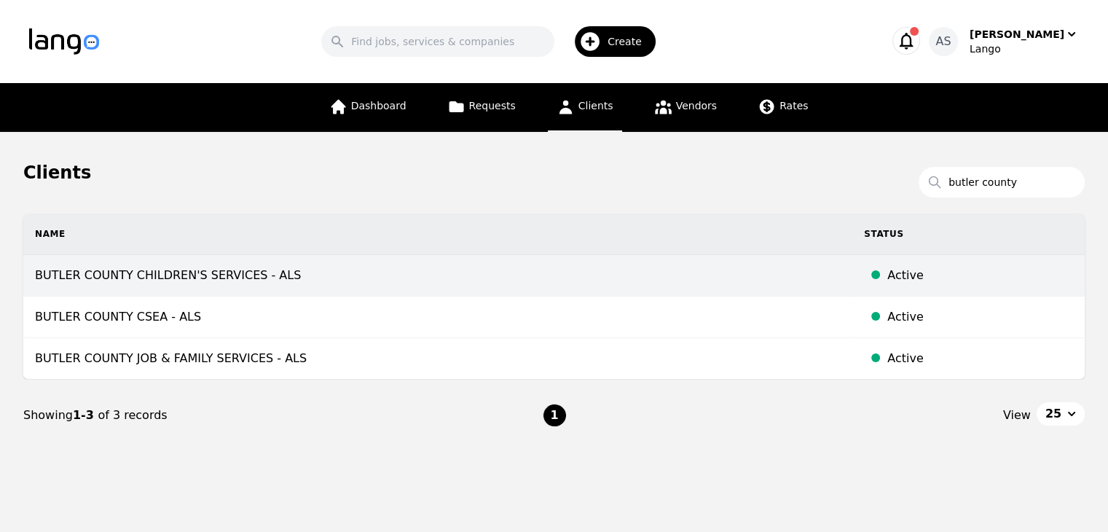
click at [259, 265] on td "BUTLER COUNTY CHILDREN'S SERVICES - ALS" at bounding box center [437, 276] width 829 height 42
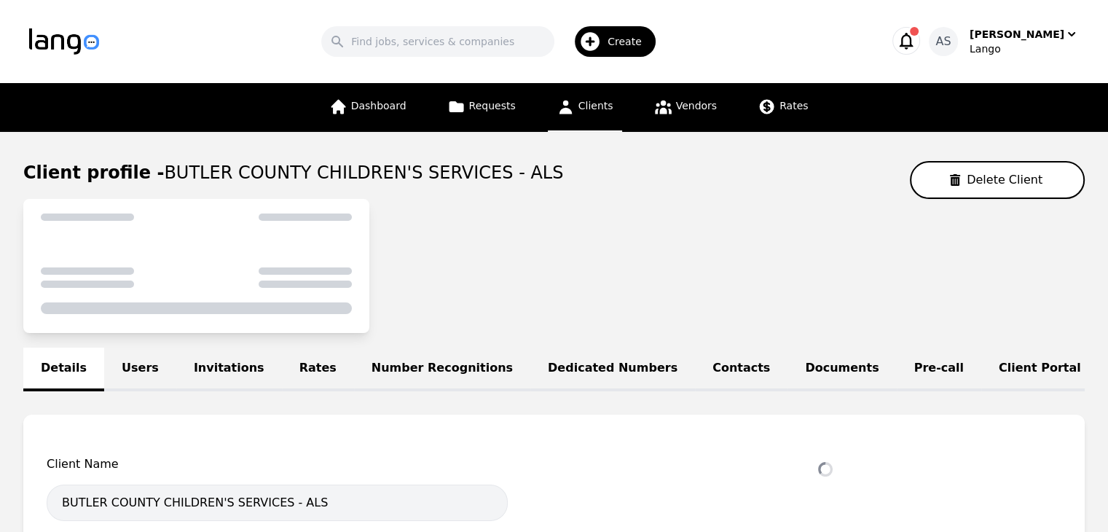
select select "active"
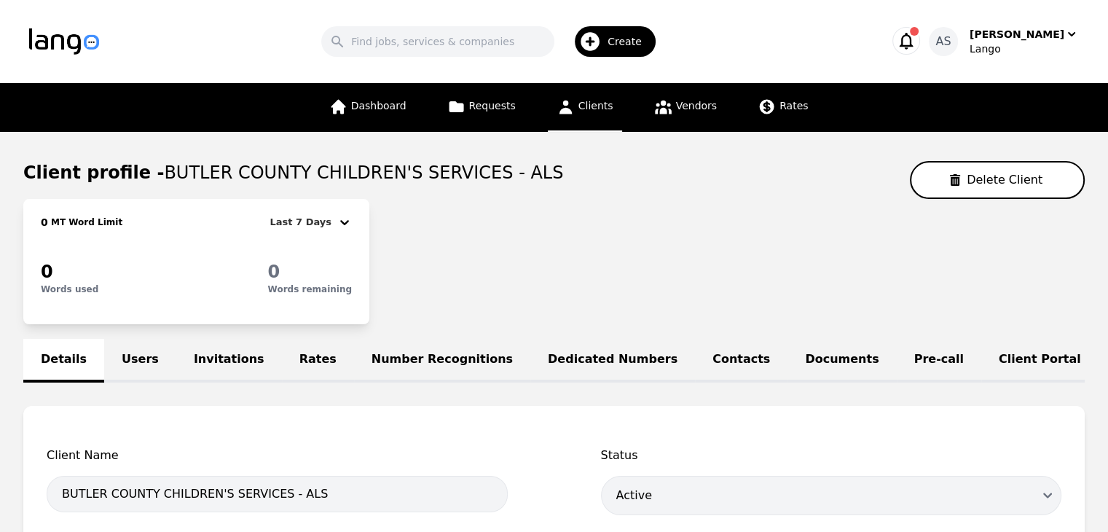
click at [143, 354] on link "Users" at bounding box center [140, 361] width 72 height 44
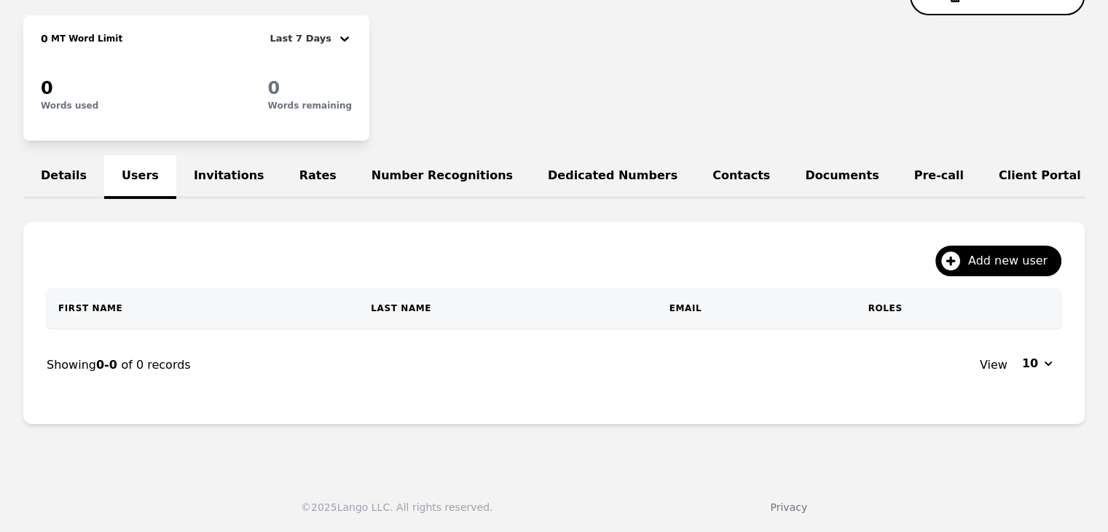
scroll to position [192, 0]
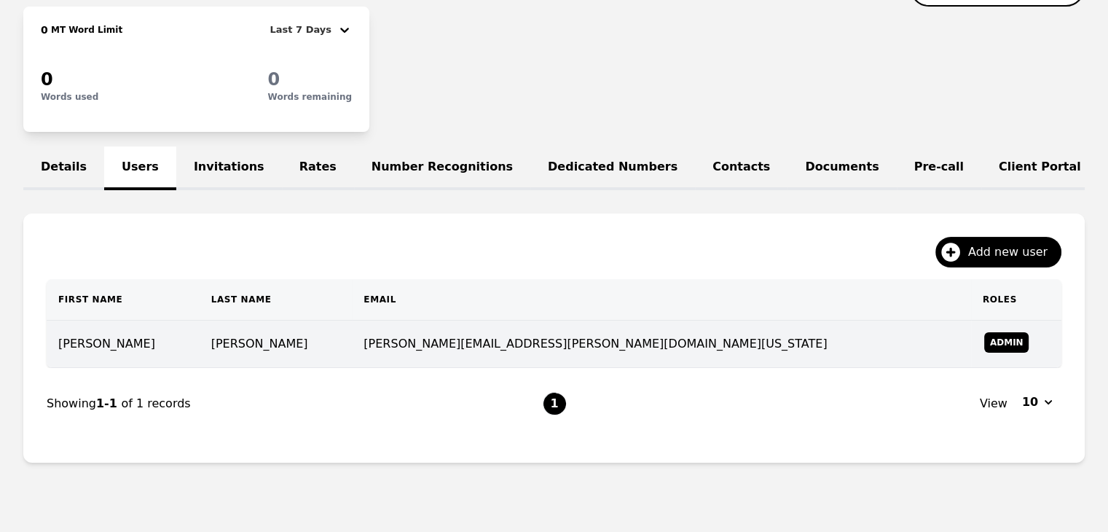
click at [353, 359] on td "Wade" at bounding box center [276, 344] width 153 height 47
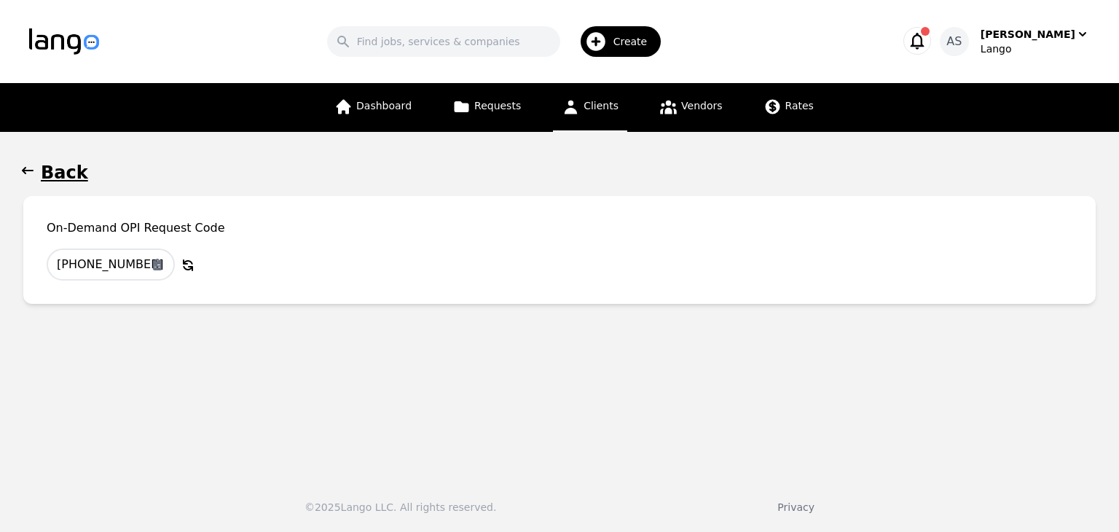
click at [26, 166] on icon "button" at bounding box center [27, 170] width 15 height 15
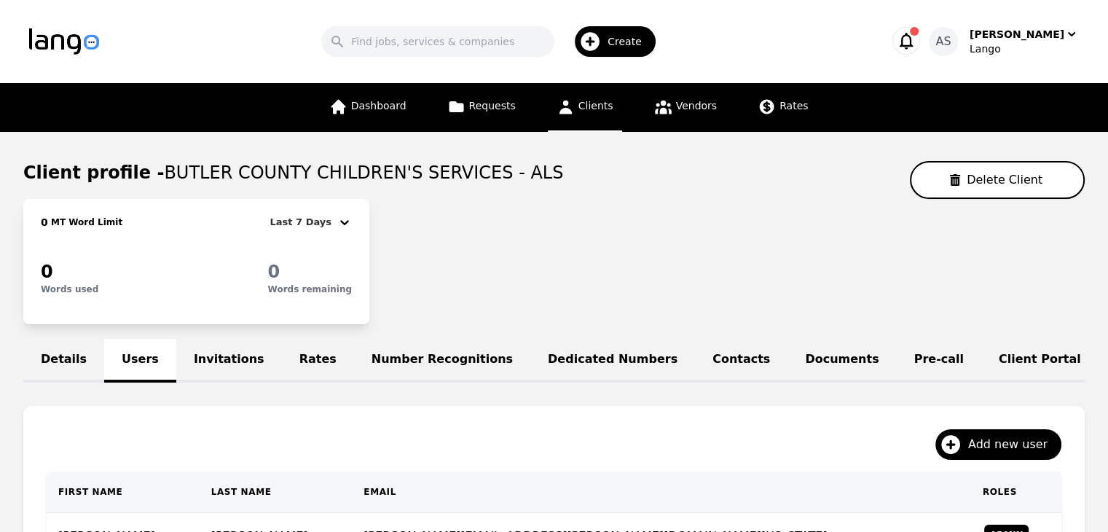
click at [566, 114] on icon at bounding box center [566, 107] width 18 height 18
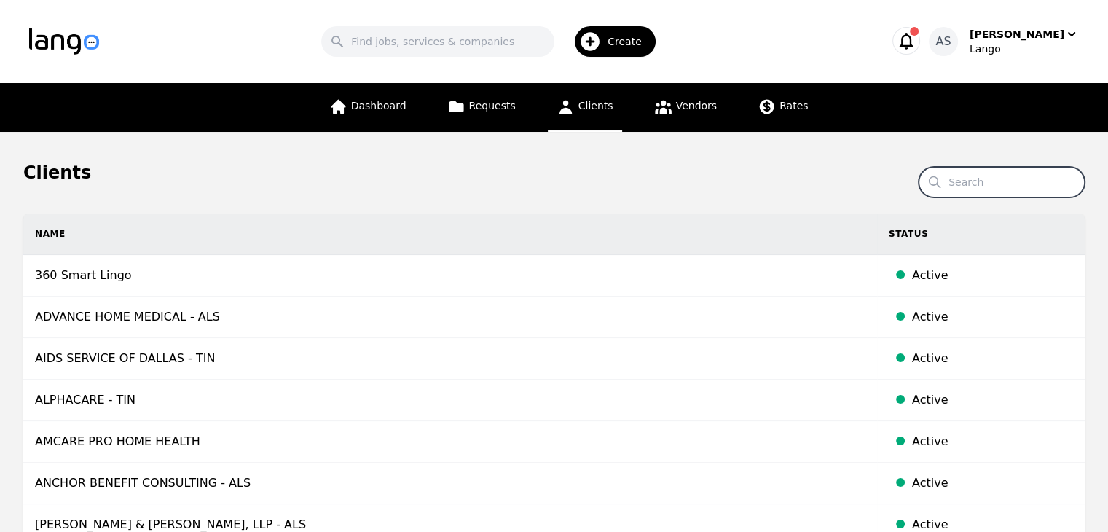
click at [984, 179] on input "Search" at bounding box center [1002, 182] width 166 height 31
type input "butler"
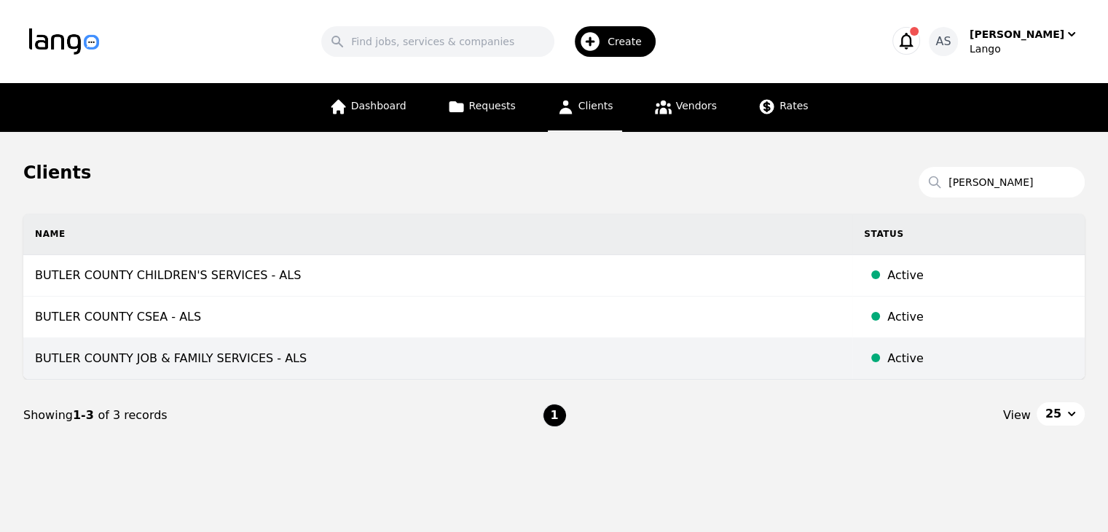
click at [262, 354] on td "BUTLER COUNTY JOB & FAMILY SERVICES - ALS" at bounding box center [437, 359] width 829 height 42
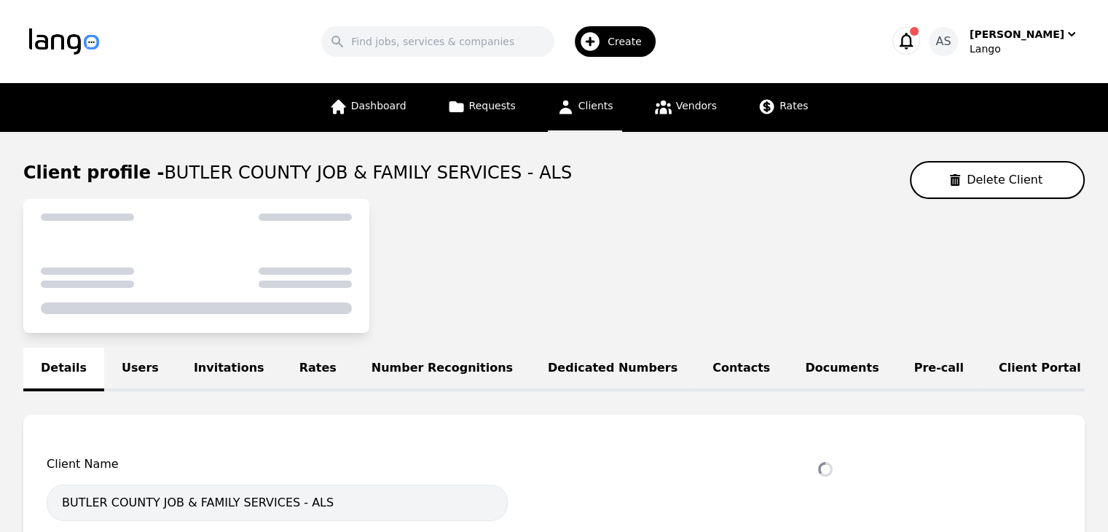
select select "active"
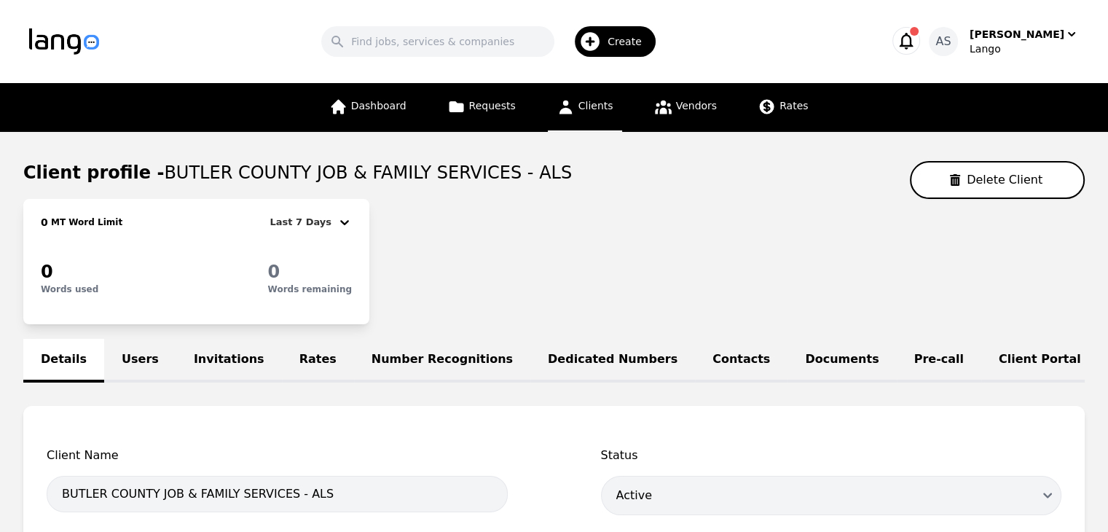
click at [110, 353] on link "Users" at bounding box center [140, 361] width 72 height 44
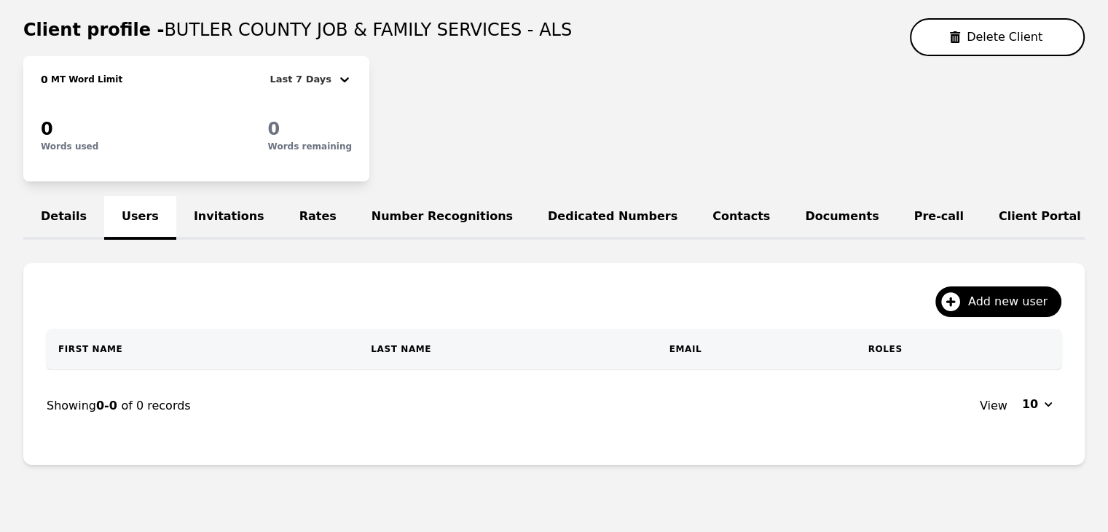
scroll to position [146, 0]
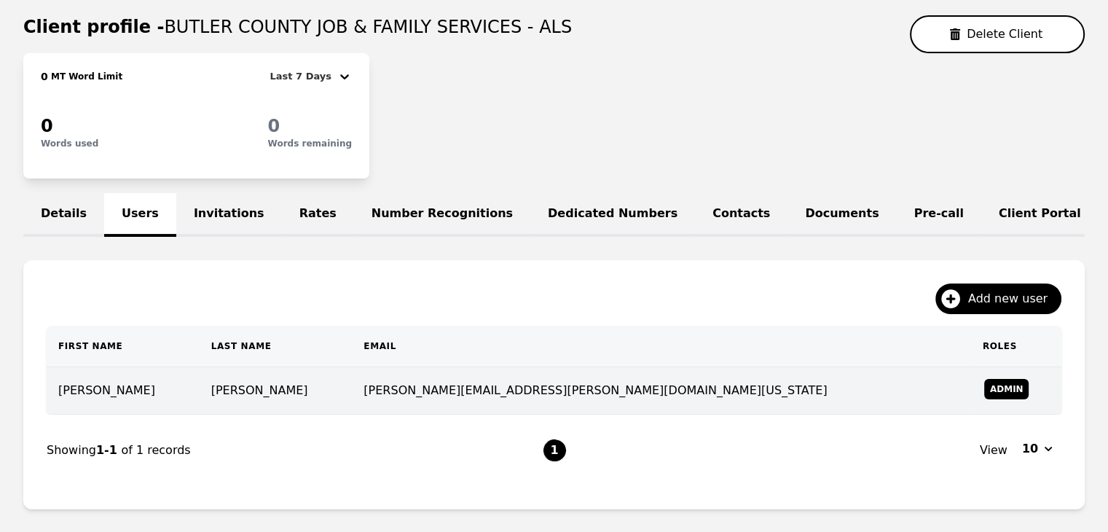
click at [275, 409] on td "Wade" at bounding box center [276, 390] width 153 height 47
